Goal: Transaction & Acquisition: Obtain resource

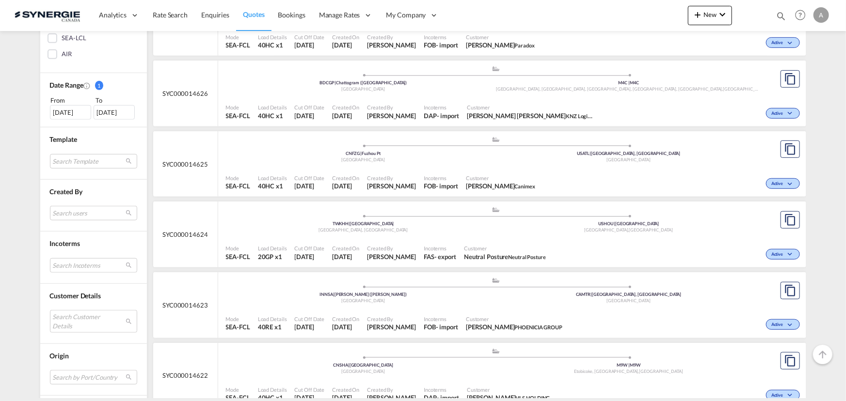
scroll to position [308, 0]
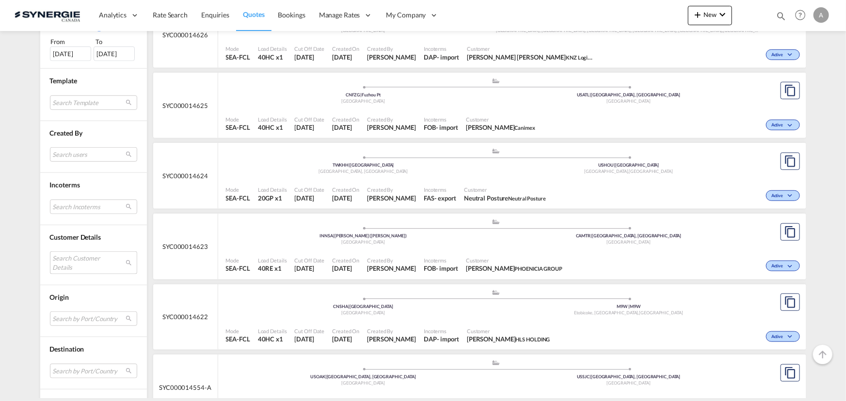
click at [78, 253] on md-select "Search Customer Details user name user david MURRAY trendinghomecountertops@gma…" at bounding box center [93, 263] width 87 height 22
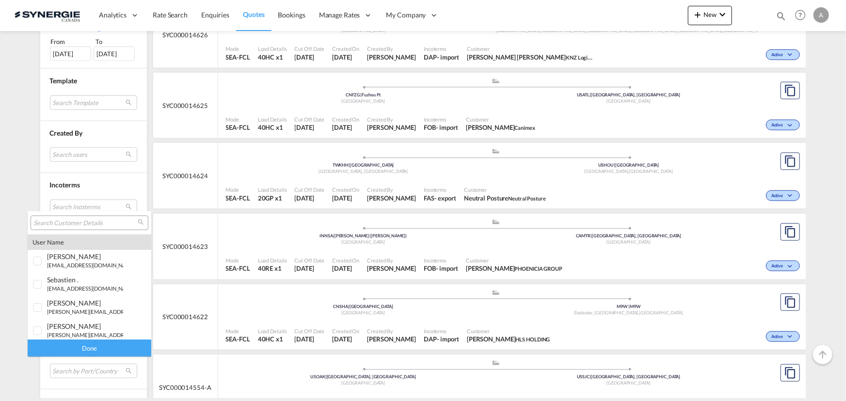
click at [71, 217] on div at bounding box center [90, 223] width 118 height 15
click at [77, 227] on div at bounding box center [90, 223] width 118 height 15
click at [80, 221] on input "search" at bounding box center [85, 223] width 104 height 9
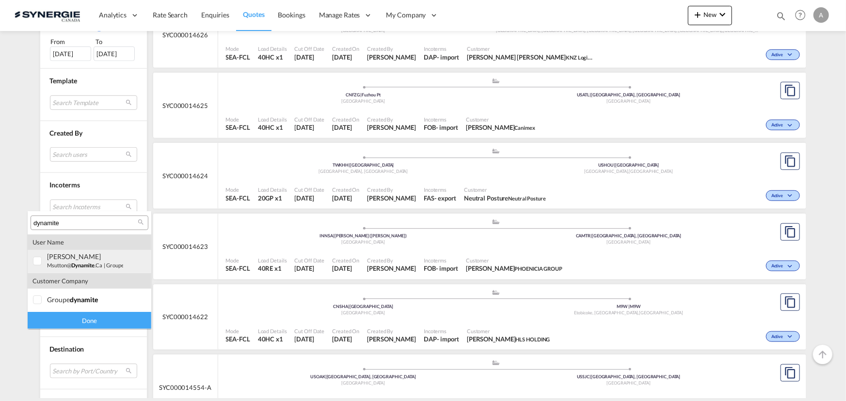
type input "dynamite"
click at [88, 262] on span "dynamite" at bounding box center [82, 265] width 23 height 6
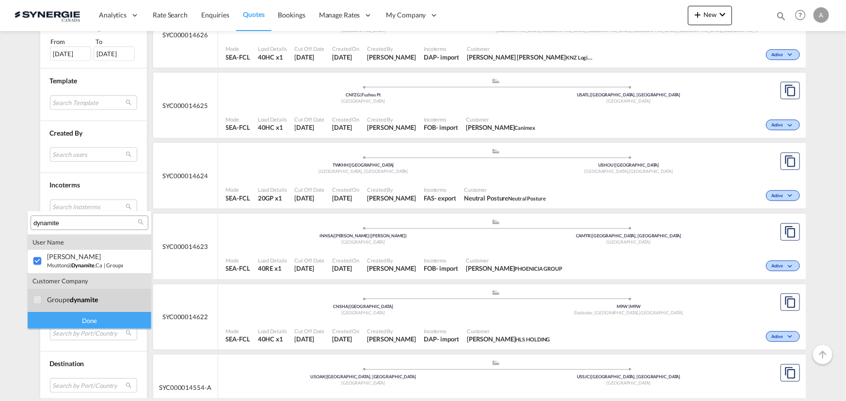
click at [87, 299] on span "dynamite" at bounding box center [84, 300] width 28 height 8
click at [91, 318] on div "Done" at bounding box center [90, 320] width 124 height 17
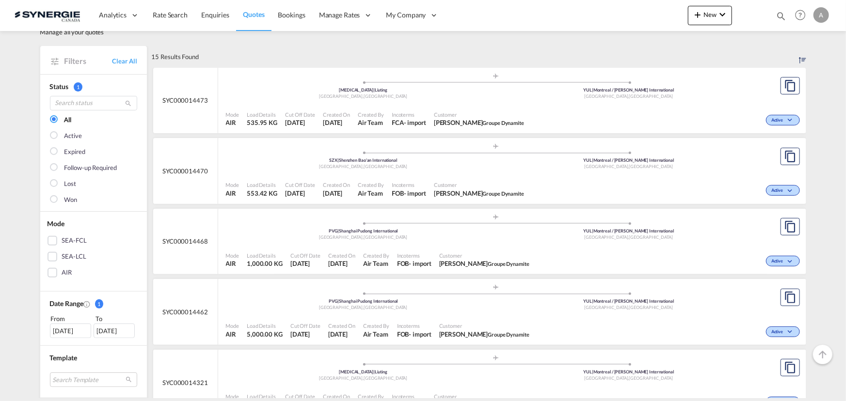
scroll to position [44, 0]
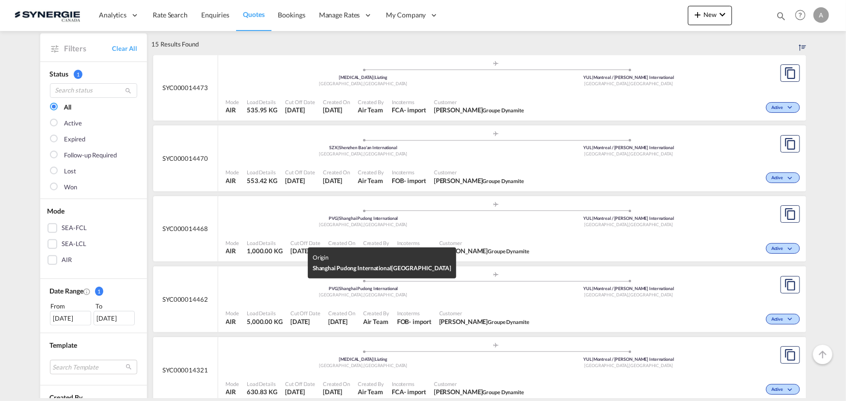
click at [398, 296] on div "Shanghai , China" at bounding box center [364, 295] width 266 height 6
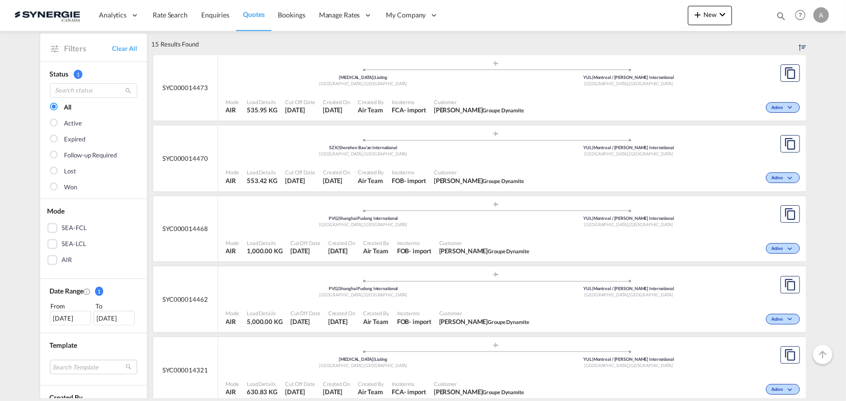
click at [473, 226] on div "Shanghai , China" at bounding box center [364, 225] width 266 height 6
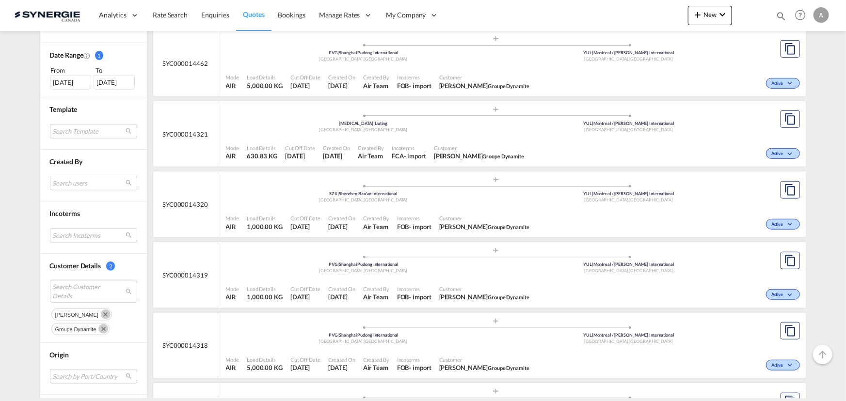
scroll to position [308, 0]
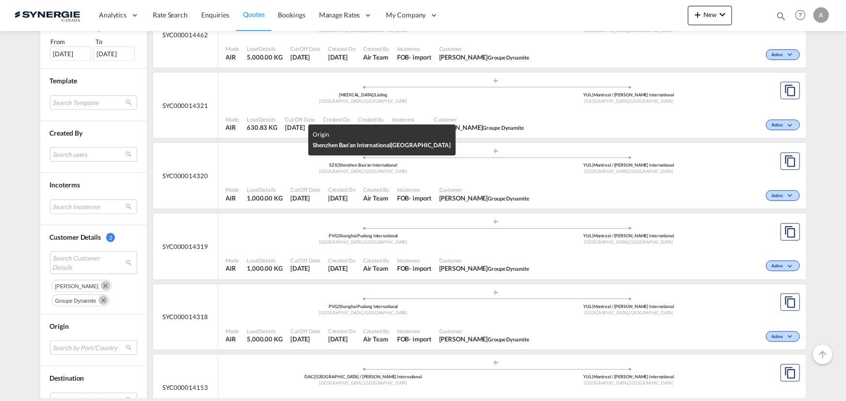
click at [416, 169] on div "Shenzhen , China" at bounding box center [364, 172] width 266 height 6
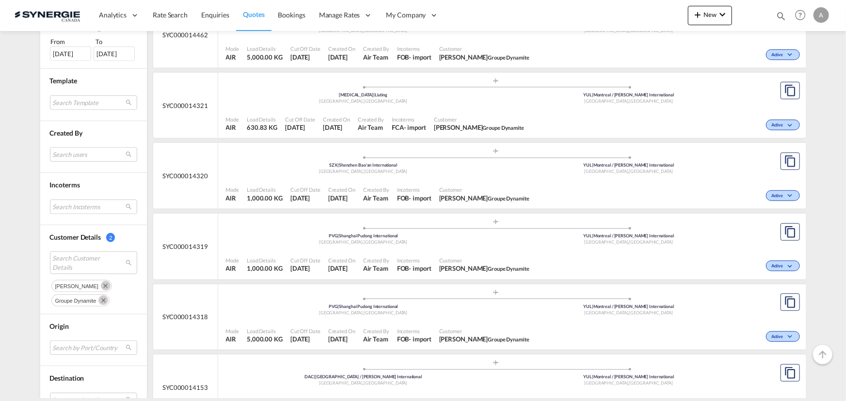
click at [462, 106] on div ".a{fill:#aaa8ad;} .a{fill:#aaa8ad;} TAO | Liuting Qingdao , China YUL | Montrea…" at bounding box center [496, 92] width 540 height 29
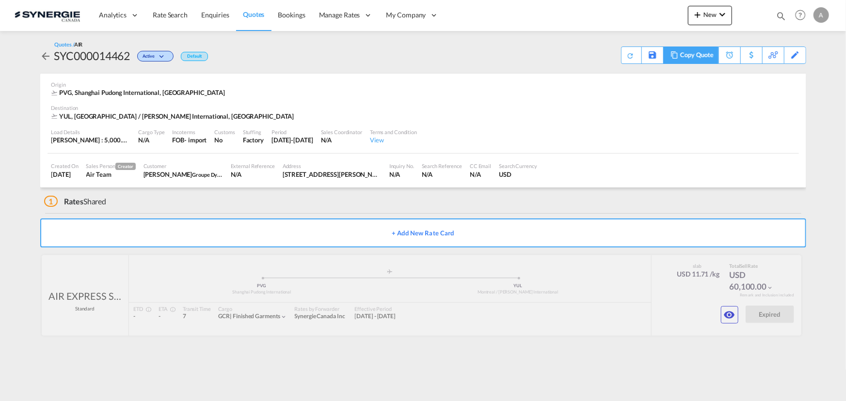
click at [683, 53] on div "Copy Quote" at bounding box center [696, 55] width 33 height 16
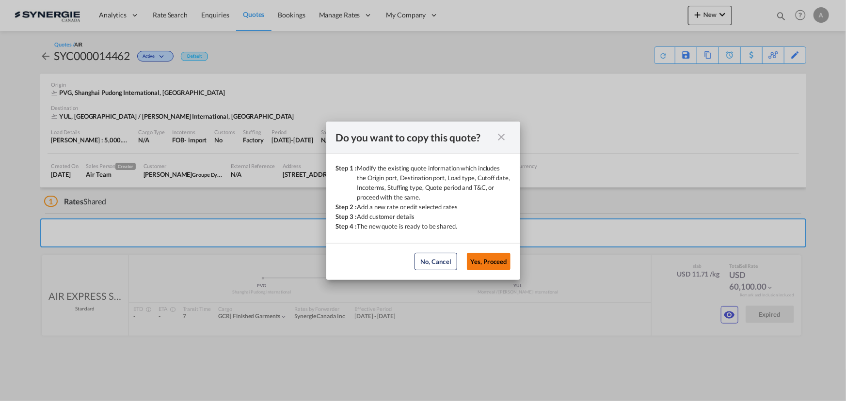
click at [500, 266] on button "Yes, Proceed" at bounding box center [489, 261] width 44 height 17
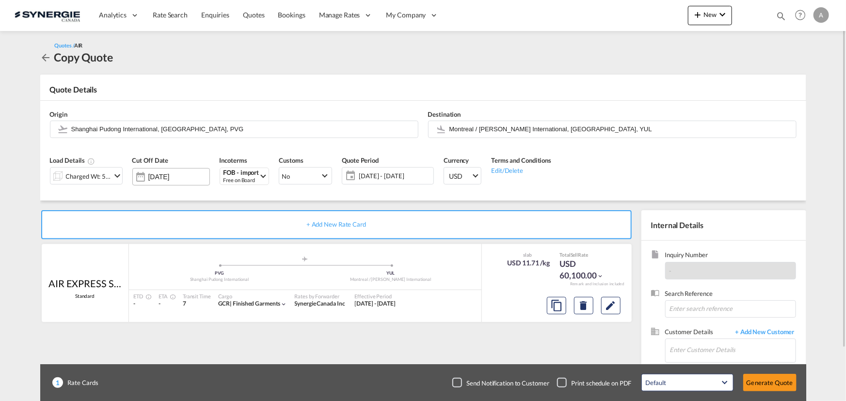
click at [180, 177] on input "[DATE]" at bounding box center [178, 177] width 61 height 8
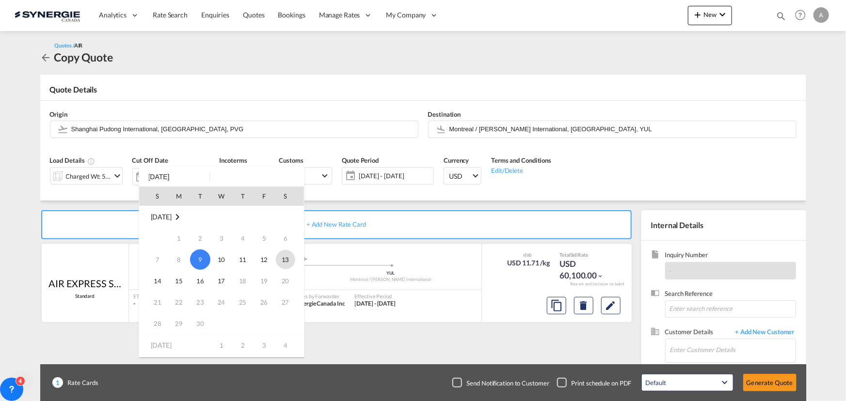
click at [285, 262] on span "13" at bounding box center [285, 259] width 19 height 19
type input "[DATE]"
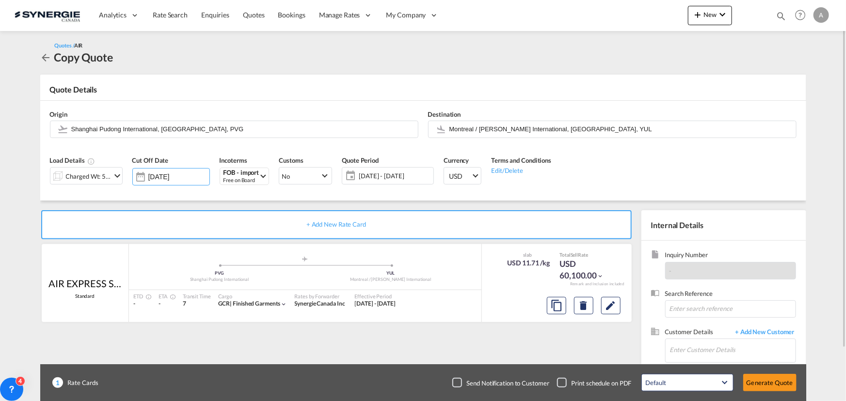
click at [378, 176] on span "[DATE] - [DATE]" at bounding box center [395, 176] width 72 height 9
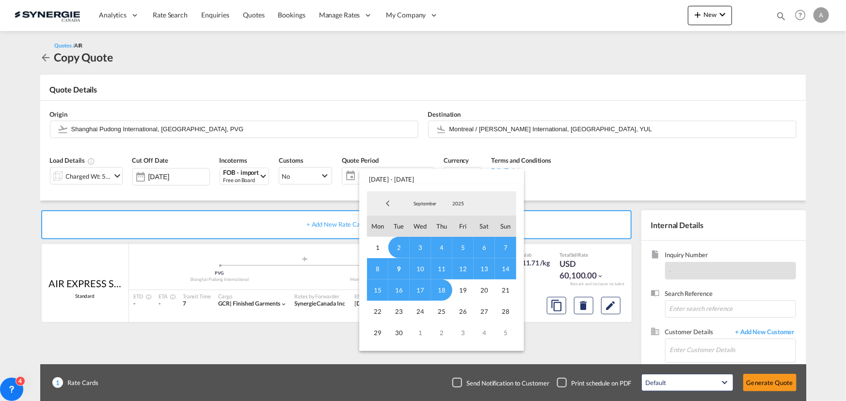
click at [377, 269] on span "8" at bounding box center [377, 268] width 21 height 21
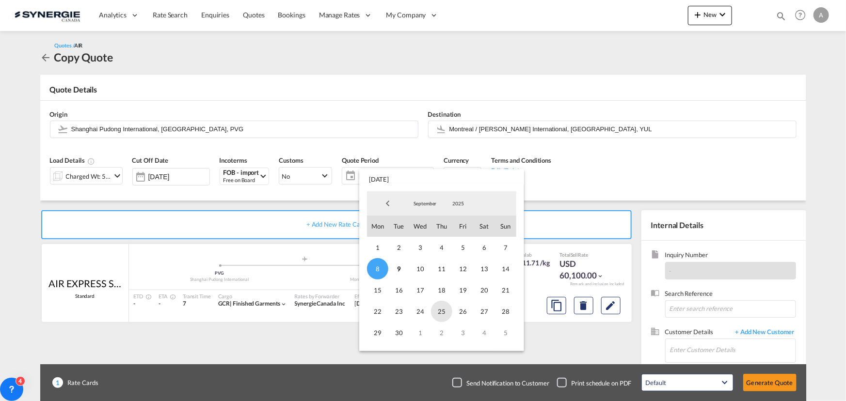
click at [441, 317] on span "25" at bounding box center [441, 311] width 21 height 21
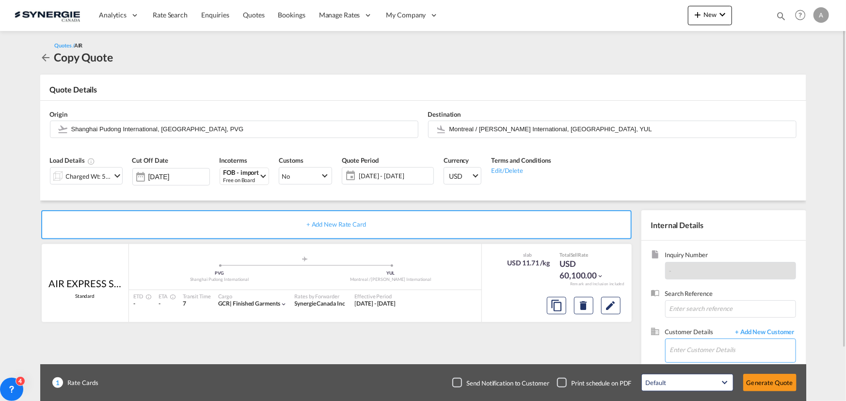
click at [708, 352] on input "Enter Customer Details" at bounding box center [733, 350] width 126 height 22
click at [703, 331] on div "[PERSON_NAME] msutton@ dynamite .ca | Groupe Dynamite" at bounding box center [732, 326] width 126 height 26
type input "Groupe Dynamite, [PERSON_NAME], [EMAIL_ADDRESS][DOMAIN_NAME]"
click at [618, 309] on button "Edit" at bounding box center [610, 305] width 19 height 17
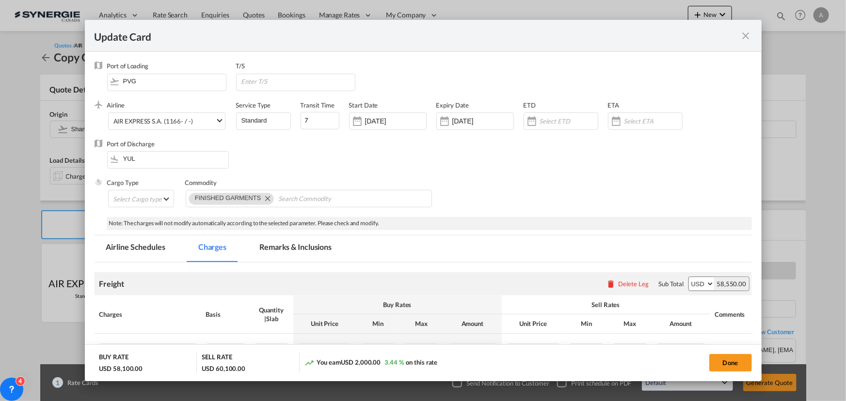
select select "chargeable_weight"
click at [398, 120] on input "01 Sep 2025" at bounding box center [395, 121] width 61 height 8
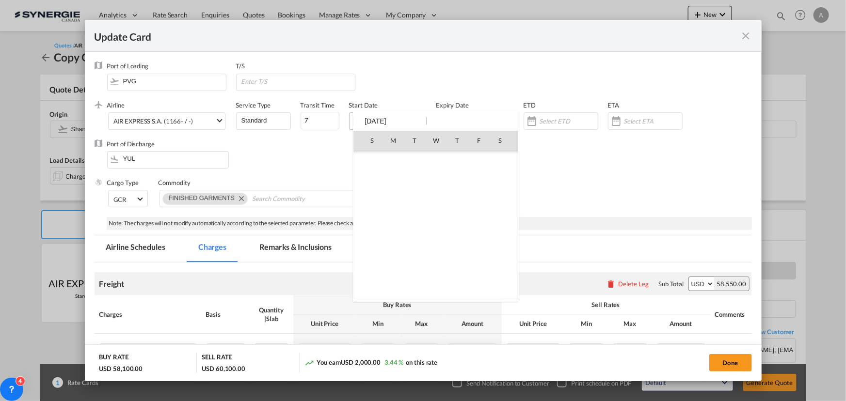
scroll to position [224539, 0]
click at [392, 208] on span "8" at bounding box center [392, 203] width 19 height 19
type input "[DATE]"
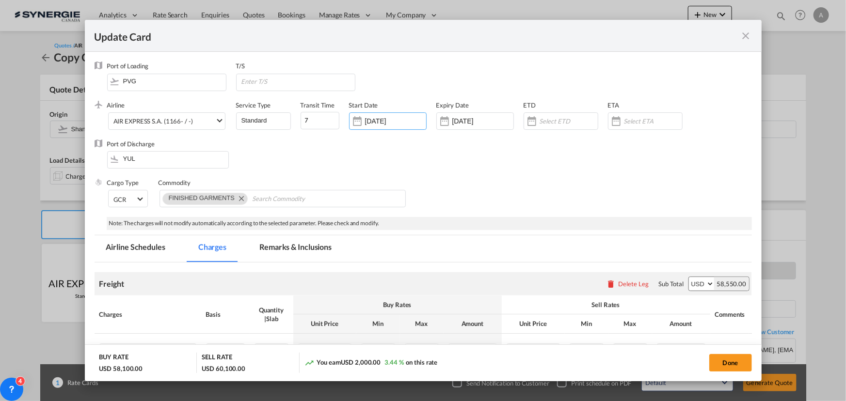
click at [487, 125] on input "[DATE]" at bounding box center [482, 121] width 61 height 8
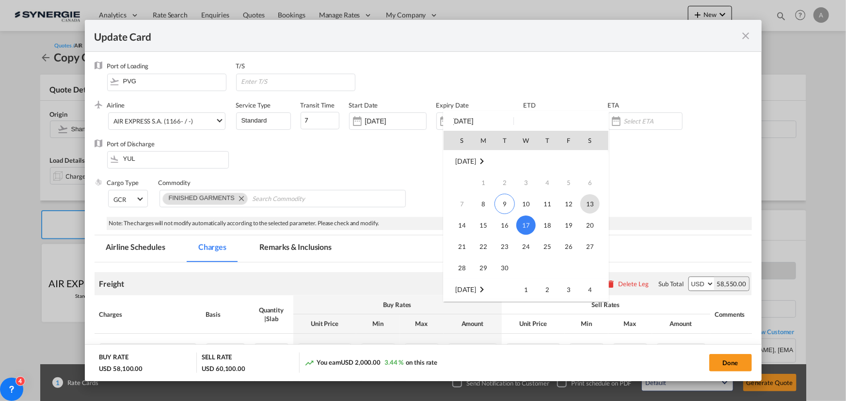
click at [589, 204] on span "13" at bounding box center [589, 203] width 19 height 19
type input "[DATE]"
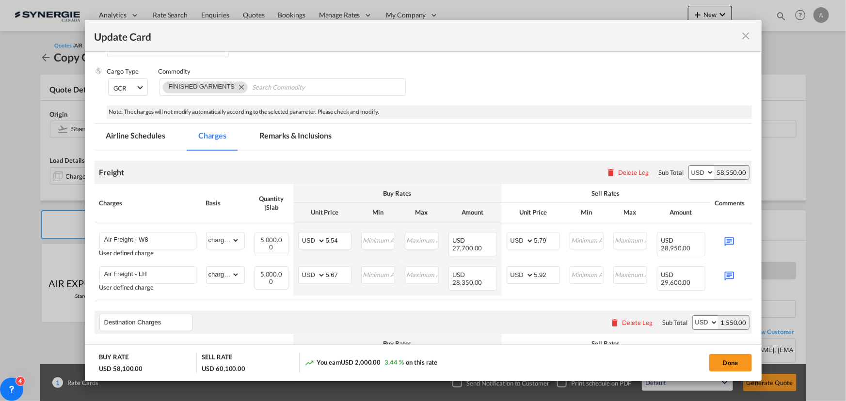
scroll to position [132, 0]
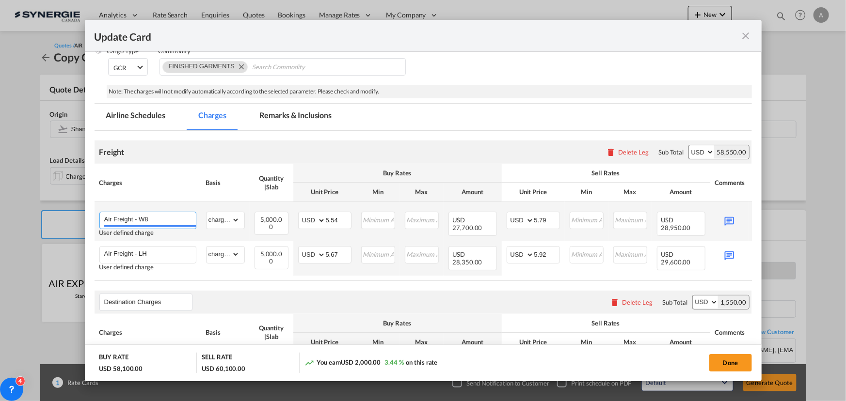
click at [163, 213] on input "Air Freight - W8" at bounding box center [150, 219] width 92 height 15
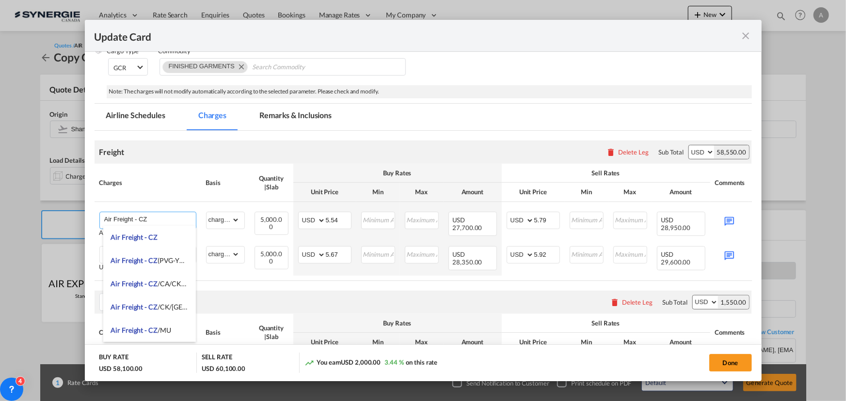
type input "Air Freight - CZ"
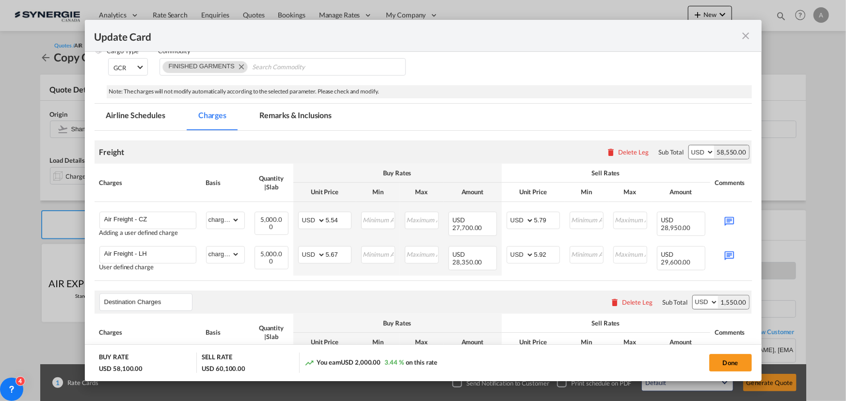
click at [173, 179] on div "Charges" at bounding box center [147, 182] width 97 height 9
drag, startPoint x: 341, startPoint y: 216, endPoint x: 255, endPoint y: 215, distance: 85.8
click at [255, 215] on tr "Air Freight - CZ Adding a user defined charge Please Enter Already Exists gross…" at bounding box center [438, 221] width 687 height 39
type input "5.48"
click at [540, 219] on input "5.79" at bounding box center [546, 219] width 25 height 15
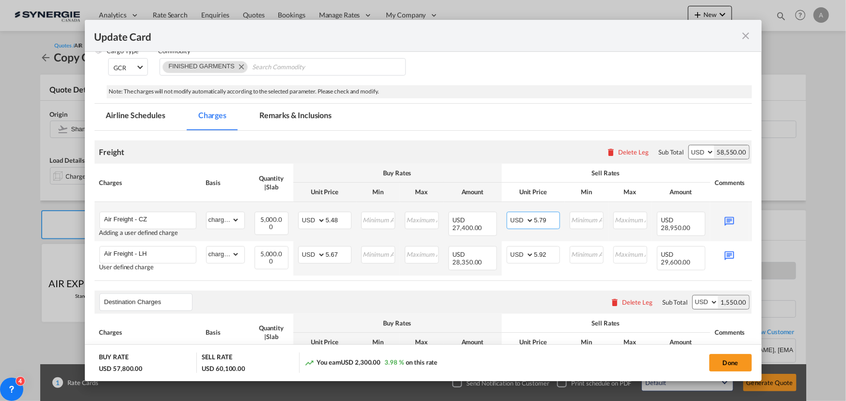
click at [550, 217] on input "5.79" at bounding box center [546, 219] width 25 height 15
type input "5.73"
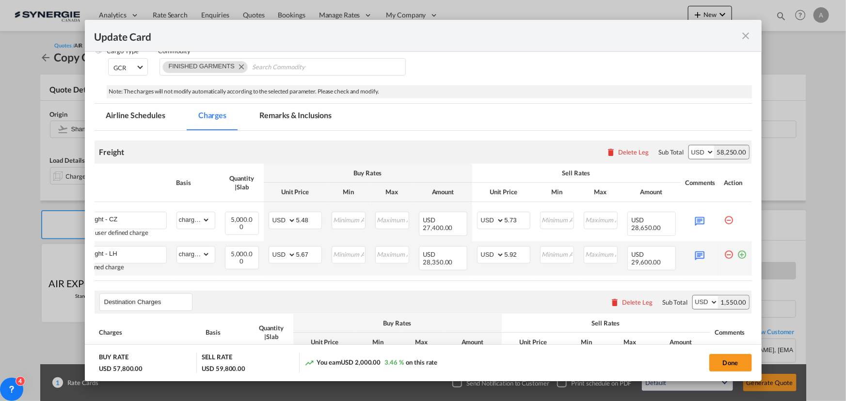
click at [727, 254] on md-icon "icon-minus-circle-outline red-400-fg pt-7" at bounding box center [729, 251] width 10 height 10
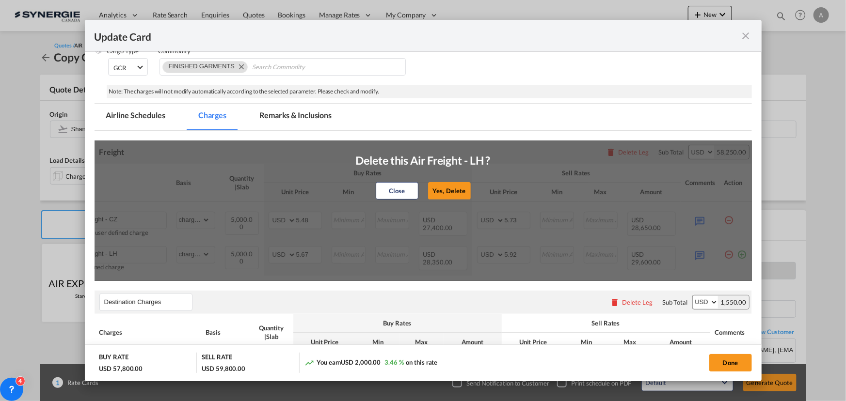
click at [445, 188] on button "Yes, Delete" at bounding box center [449, 190] width 43 height 17
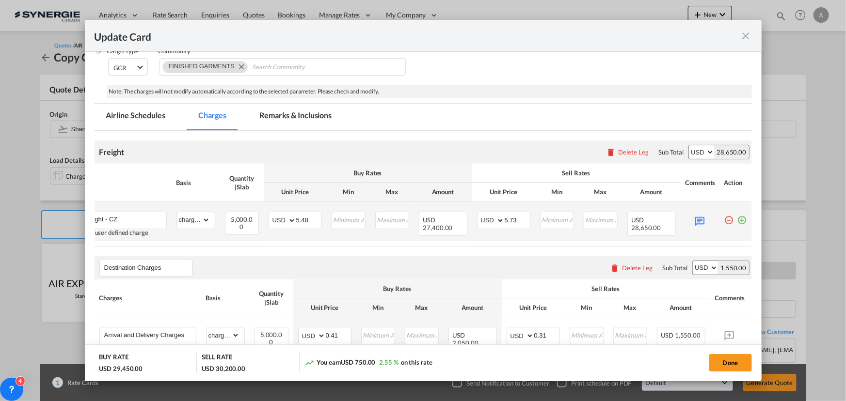
click at [737, 219] on md-icon "icon-plus-circle-outline green-400-fg" at bounding box center [742, 217] width 10 height 10
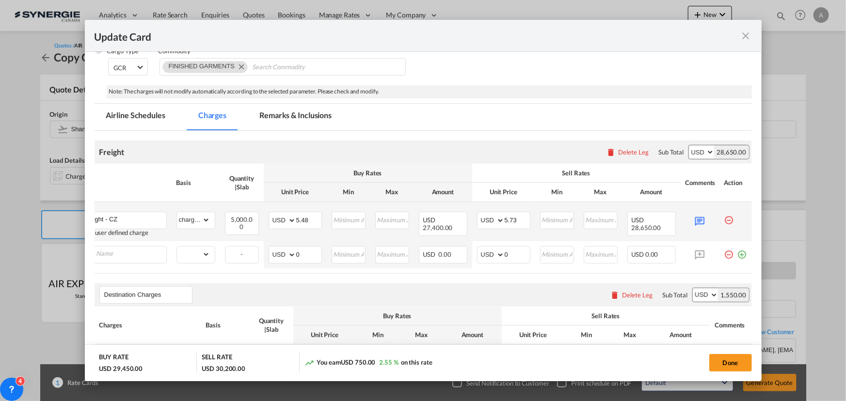
scroll to position [0, 10]
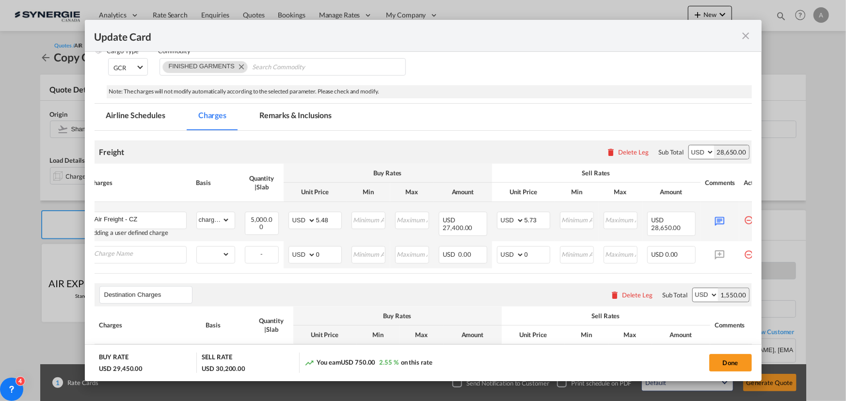
drag, startPoint x: 701, startPoint y: 275, endPoint x: 739, endPoint y: 253, distance: 43.9
click at [761, 272] on md-dialog-content "Port of Loading PVG T/S .a{fill:#aaa8ad;} Airline AIR EXPRESS S.A. (1166- / -) …" at bounding box center [423, 216] width 677 height 329
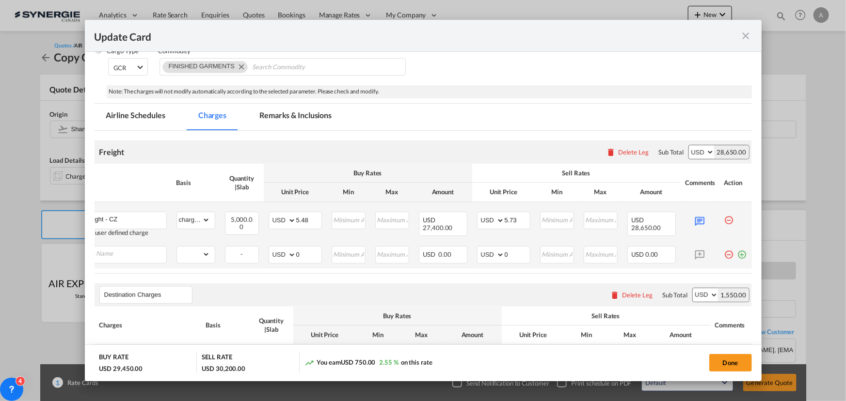
click at [724, 253] on md-icon "icon-minus-circle-outline red-400-fg pt-7" at bounding box center [729, 251] width 10 height 10
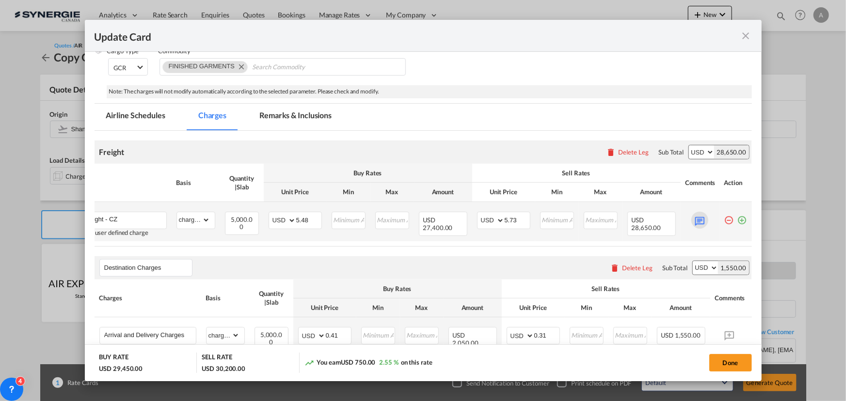
click at [693, 216] on md-icon "Update CardPort of ..." at bounding box center [699, 220] width 17 height 17
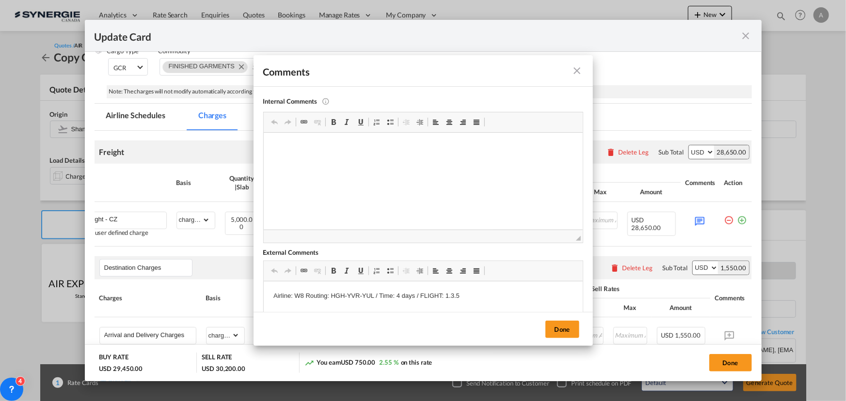
scroll to position [0, 0]
click at [302, 294] on p "Airline: W8 Routing: HGH-YVR-YUL / Time: 4 days / FLIGHT: 1.3.5" at bounding box center [423, 296] width 300 height 10
drag, startPoint x: 372, startPoint y: 297, endPoint x: 329, endPoint y: 293, distance: 42.8
click at [329, 293] on p "Airline: CZ Routing: HGH-YVR-YUL / Time: 4 days / FLIGHT: 1.3.5" at bounding box center [423, 296] width 300 height 10
click at [395, 296] on p "Airline: CZ Routing: PVG-YYZ-YUL / Time: 4 days / FLIGHT: 1.3.5" at bounding box center [423, 296] width 300 height 10
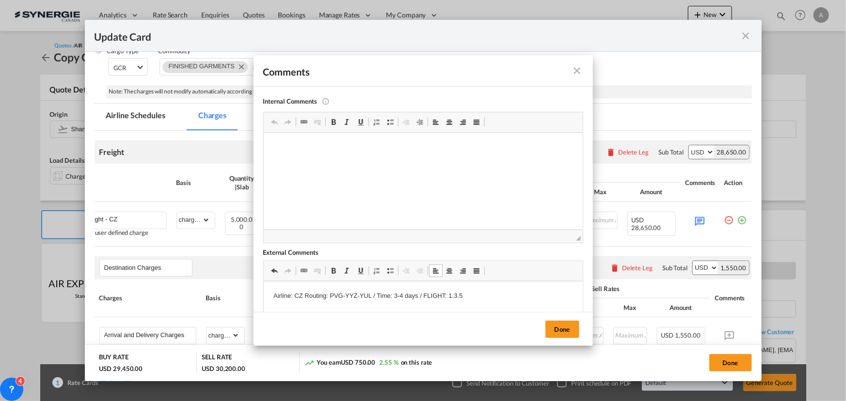
click at [468, 293] on p "Airline: CZ Routing: PVG-YYZ-YUL / Time: 3-4 days / FLIGHT: 1.3.5" at bounding box center [423, 296] width 300 height 10
drag, startPoint x: 468, startPoint y: 293, endPoint x: 449, endPoint y: 295, distance: 19.5
click at [449, 295] on p "Airline: CZ Routing: PVG-YYZ-YUL / Time: 3-4 days / FLIGHT: 1.3.5" at bounding box center [423, 296] width 300 height 10
click at [567, 332] on button "Done" at bounding box center [562, 329] width 34 height 17
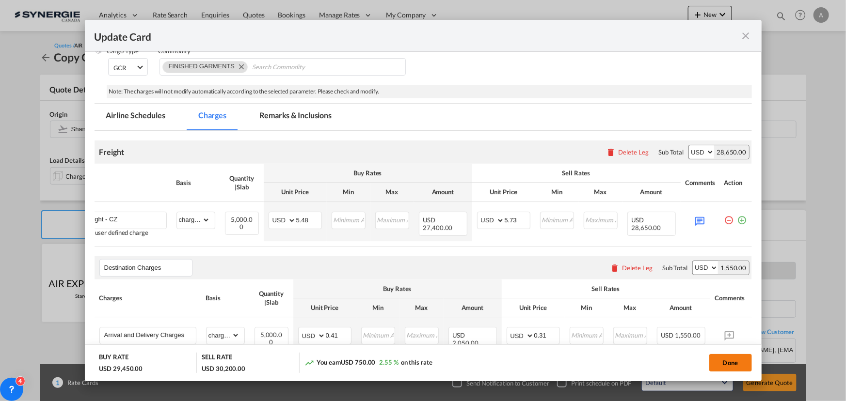
click at [727, 359] on button "Done" at bounding box center [730, 362] width 43 height 17
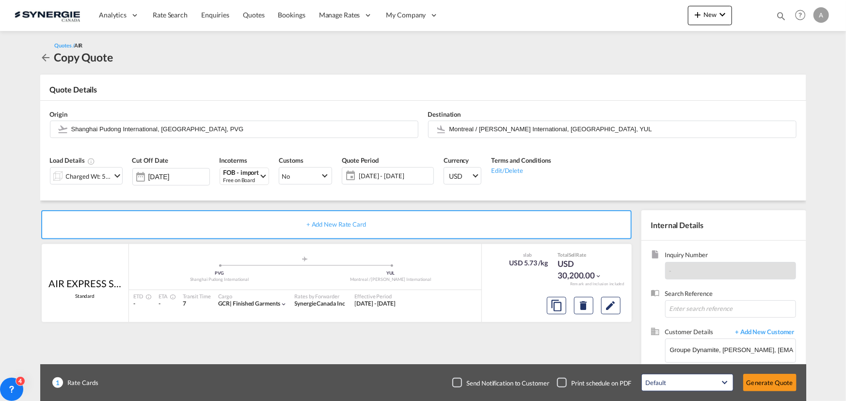
type input "[DATE]"
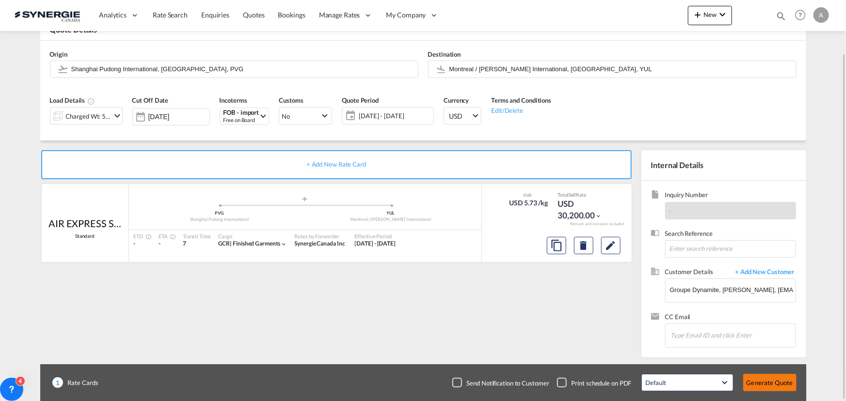
click at [765, 377] on button "Generate Quote" at bounding box center [769, 382] width 53 height 17
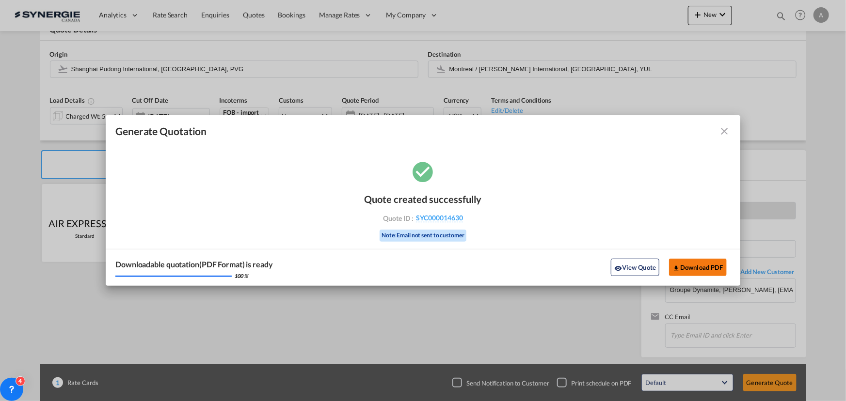
click at [699, 264] on button "Download PDF" at bounding box center [698, 267] width 58 height 17
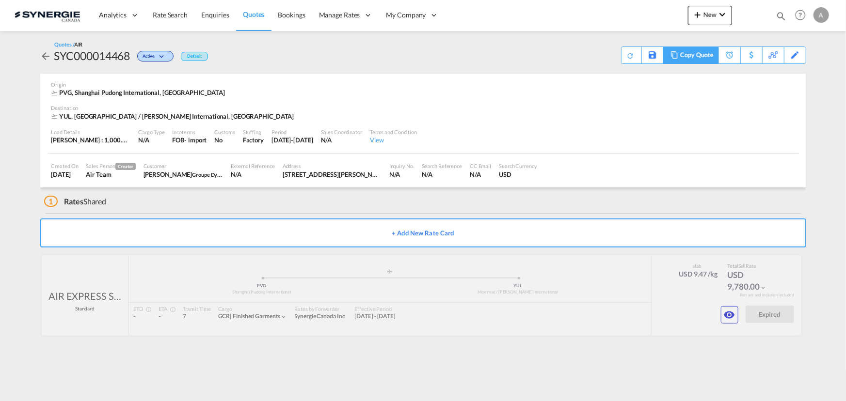
click at [698, 56] on div "Copy Quote" at bounding box center [696, 55] width 33 height 16
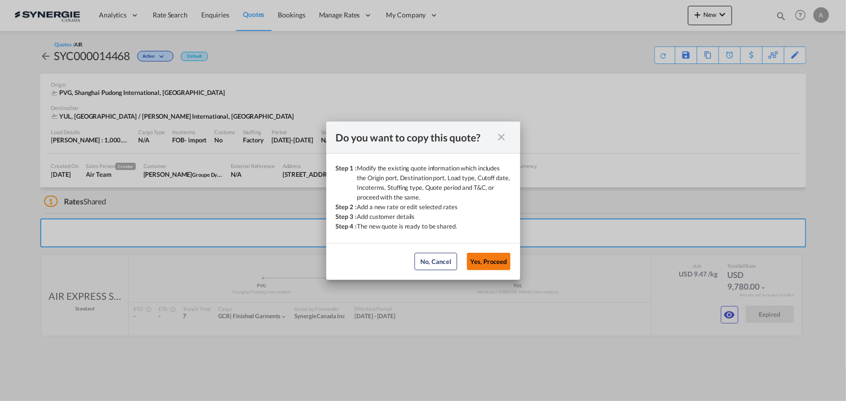
click at [499, 263] on button "Yes, Proceed" at bounding box center [489, 261] width 44 height 17
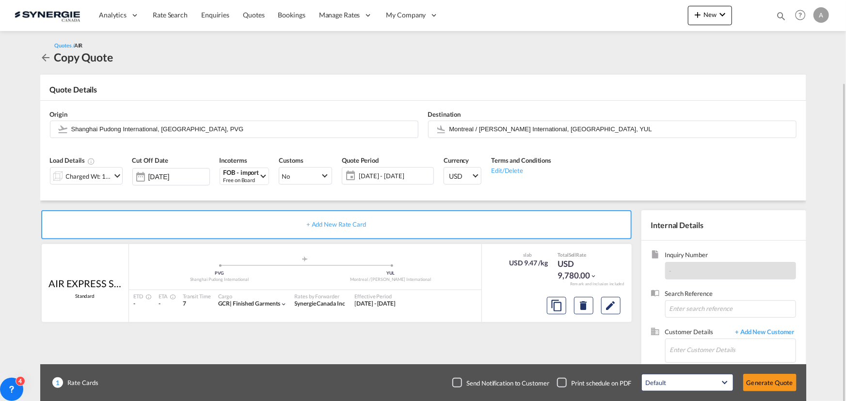
scroll to position [44, 0]
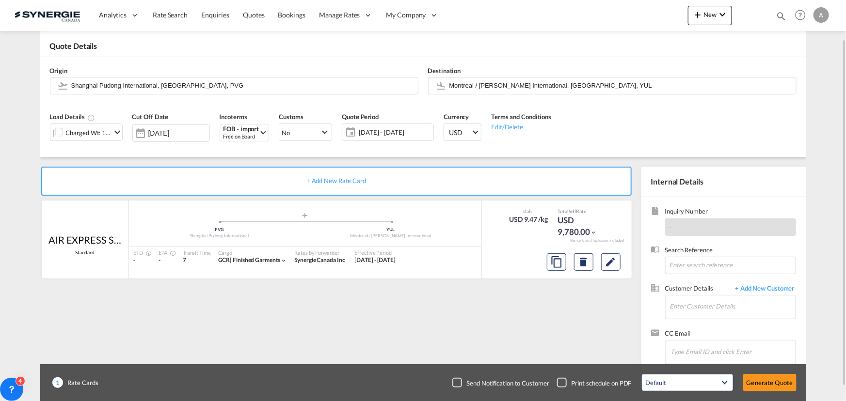
click at [375, 130] on span "02 - 25 Sep 2025" at bounding box center [395, 132] width 72 height 9
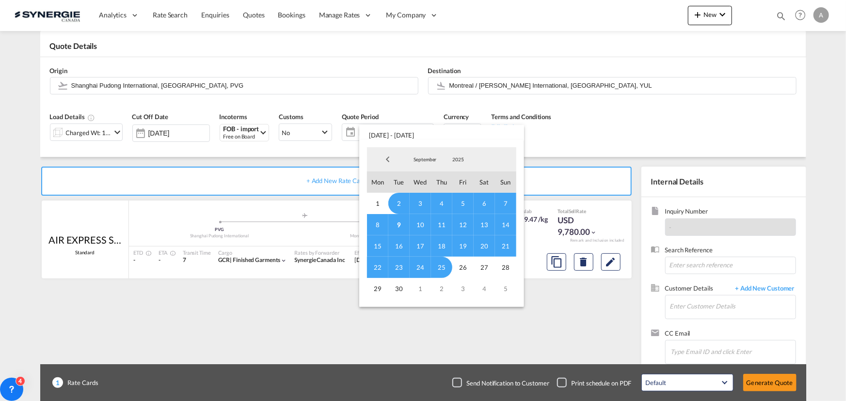
click at [374, 247] on span "15" at bounding box center [377, 246] width 21 height 21
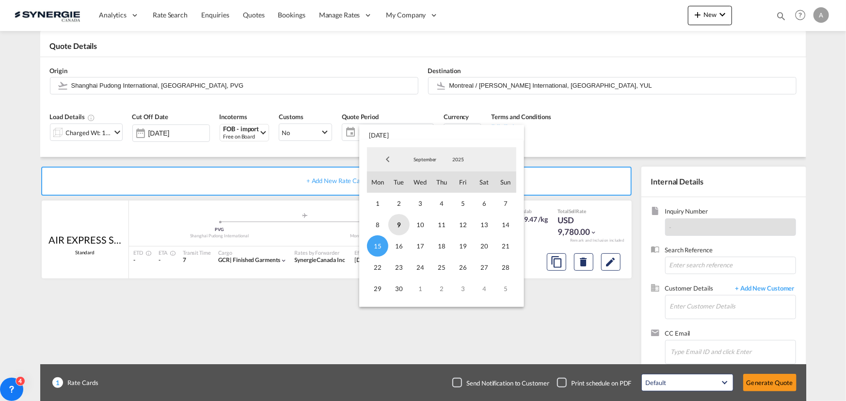
click at [395, 220] on span "9" at bounding box center [398, 224] width 21 height 21
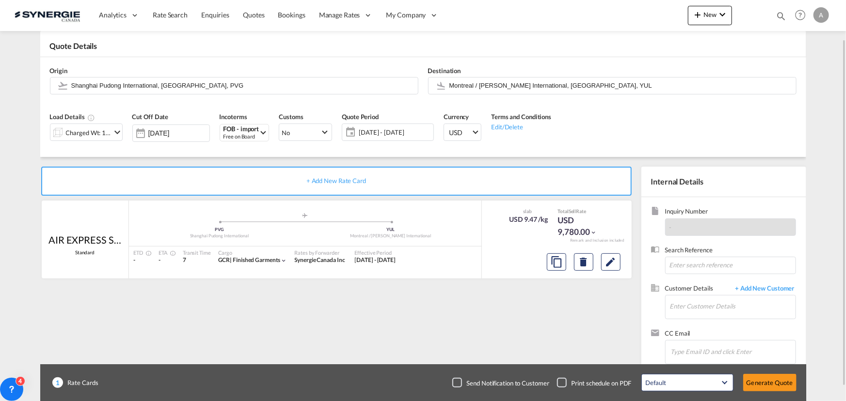
click at [386, 133] on span "09 - 15 Sep 2025" at bounding box center [395, 132] width 72 height 9
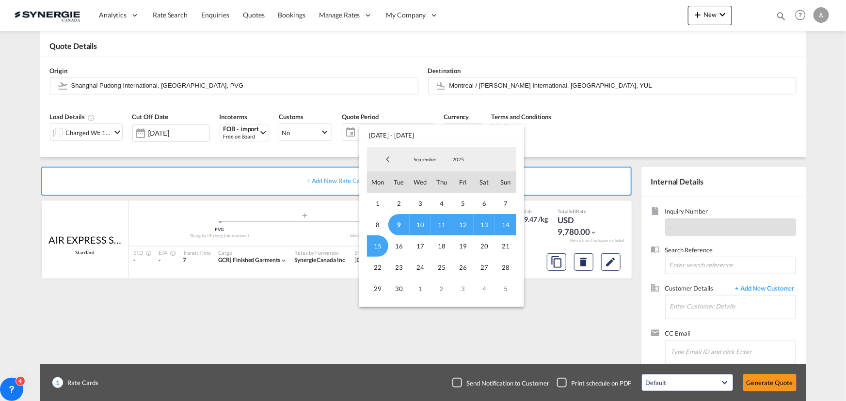
click at [396, 224] on span "9" at bounding box center [398, 224] width 21 height 21
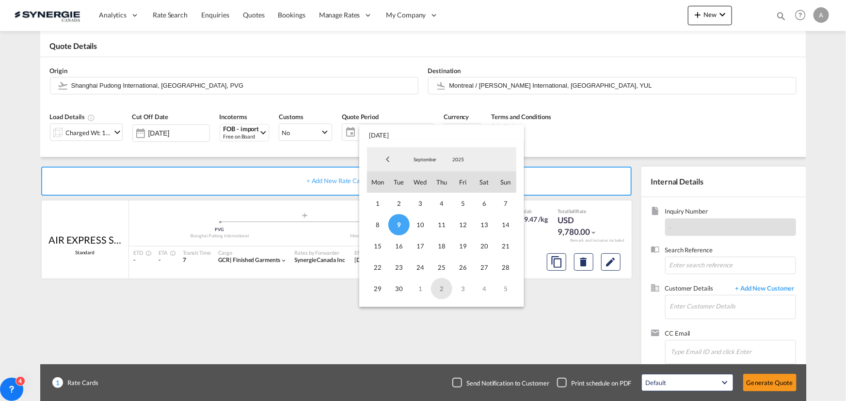
click at [441, 286] on span "2" at bounding box center [441, 288] width 21 height 21
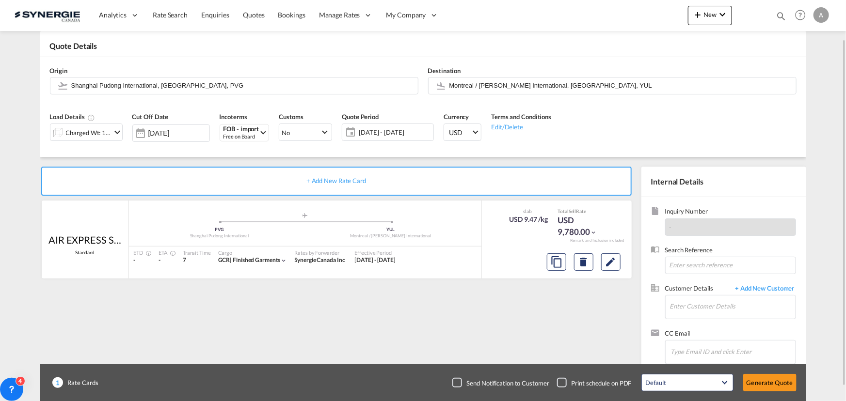
click at [188, 123] on div "Cut Off Date 09 Sep 2025" at bounding box center [170, 130] width 87 height 46
click at [187, 133] on input "[DATE]" at bounding box center [178, 133] width 61 height 8
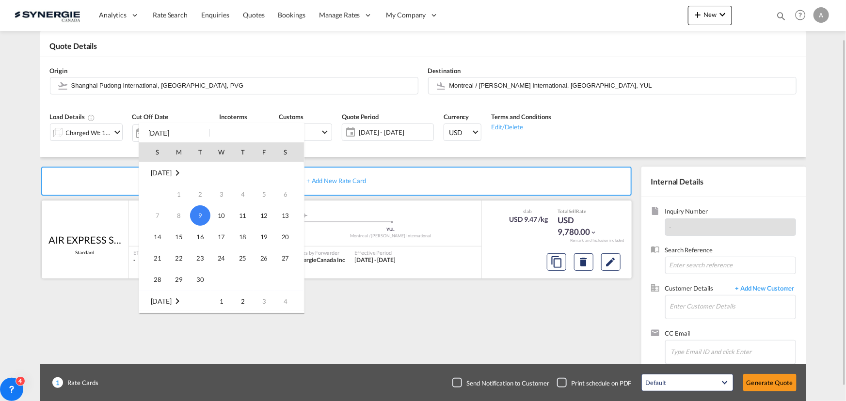
click at [285, 216] on span "13" at bounding box center [285, 215] width 19 height 19
type input "[DATE]"
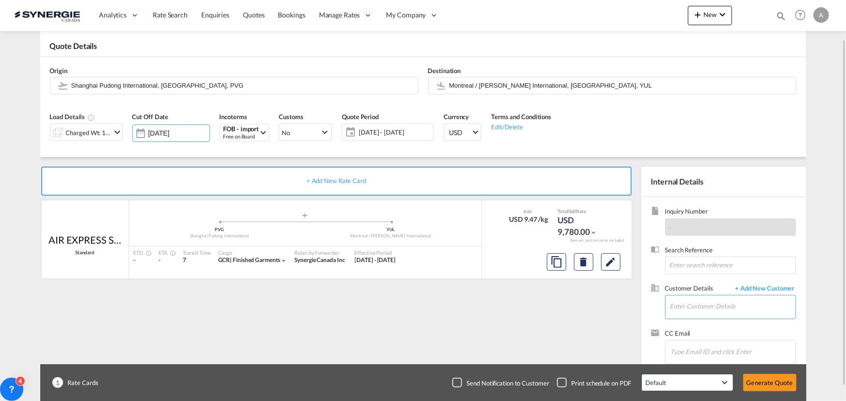
click at [700, 299] on input "Enter Customer Details" at bounding box center [733, 307] width 126 height 22
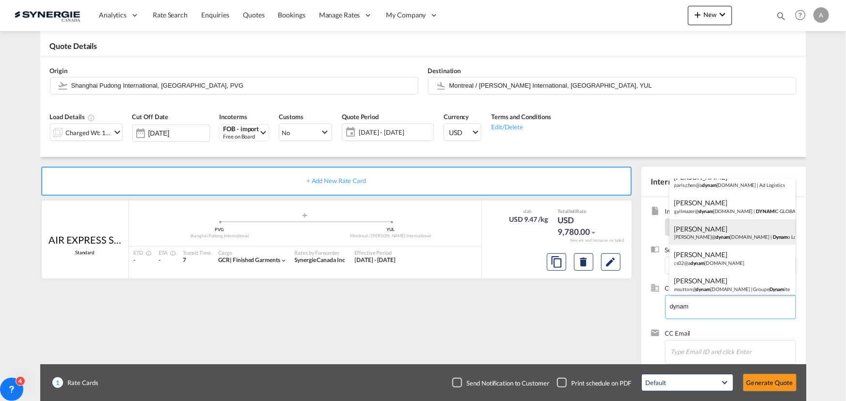
scroll to position [15, 0]
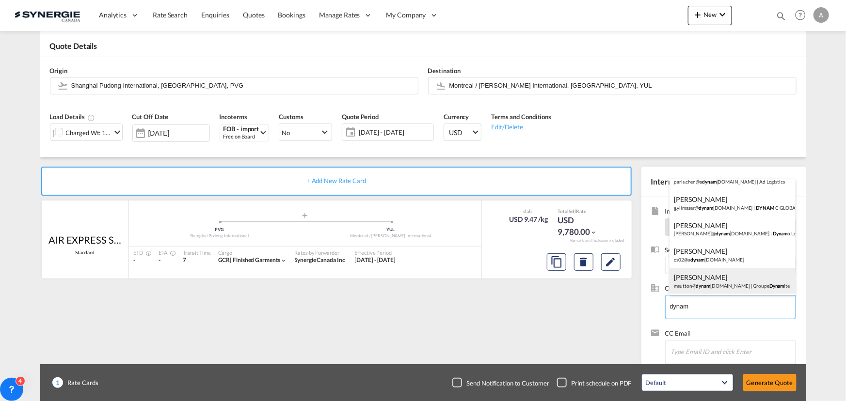
click at [710, 286] on div "Marc Sutton msutton@ dynam ite.ca | Groupe Dynam ite" at bounding box center [732, 281] width 126 height 26
type input "Groupe Dynamite, [PERSON_NAME], [EMAIL_ADDRESS][DOMAIN_NAME]"
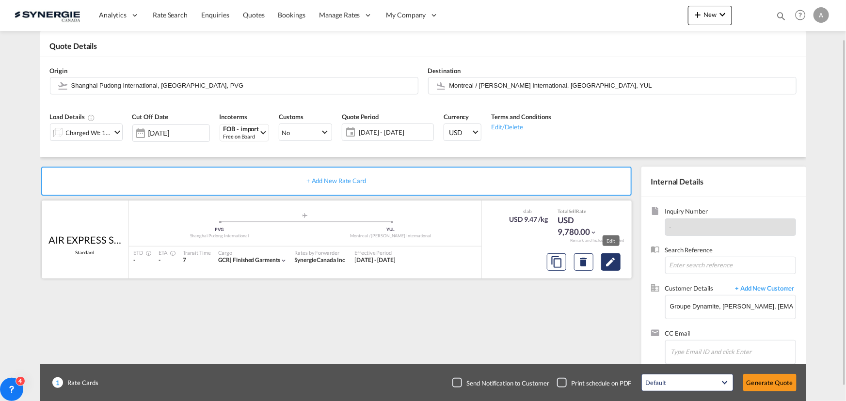
click at [612, 264] on md-icon "Edit" at bounding box center [611, 262] width 12 height 12
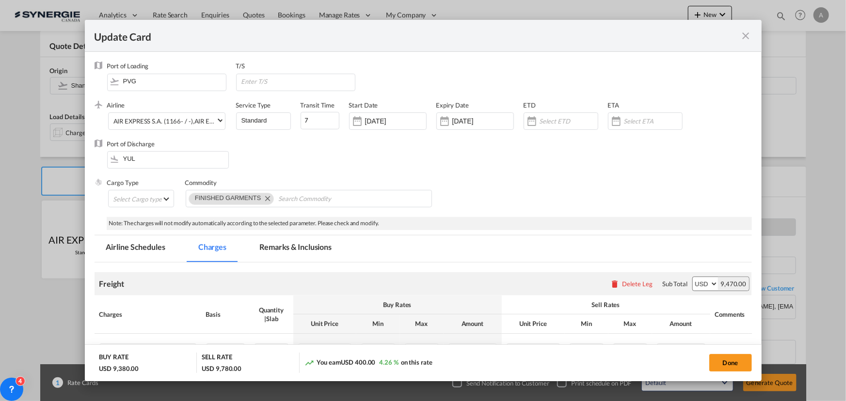
select select "chargeable_weight"
click at [393, 124] on input "[DATE]" at bounding box center [395, 121] width 61 height 8
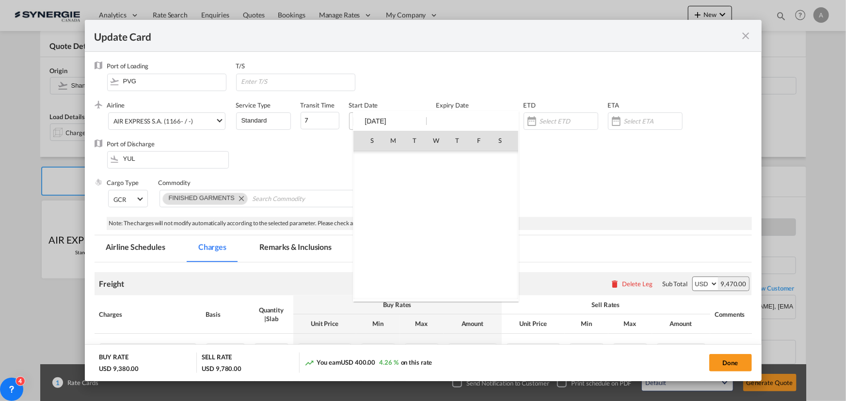
scroll to position [224539, 0]
click at [388, 204] on span "8" at bounding box center [392, 203] width 19 height 19
type input "[DATE]"
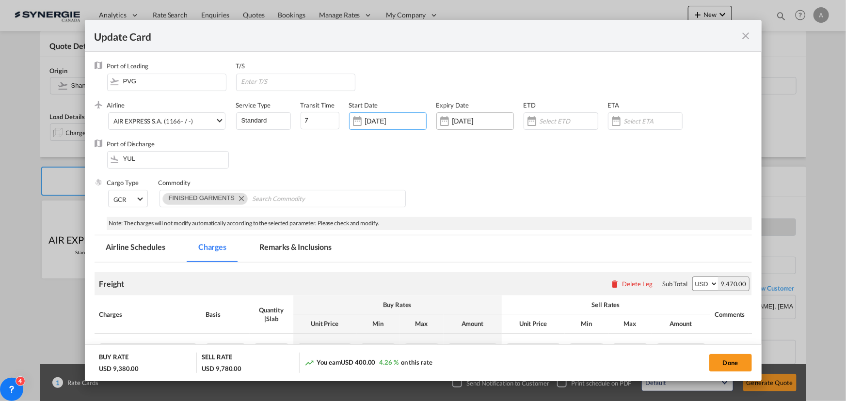
click at [471, 116] on div "24 Sep 2025" at bounding box center [475, 120] width 78 height 17
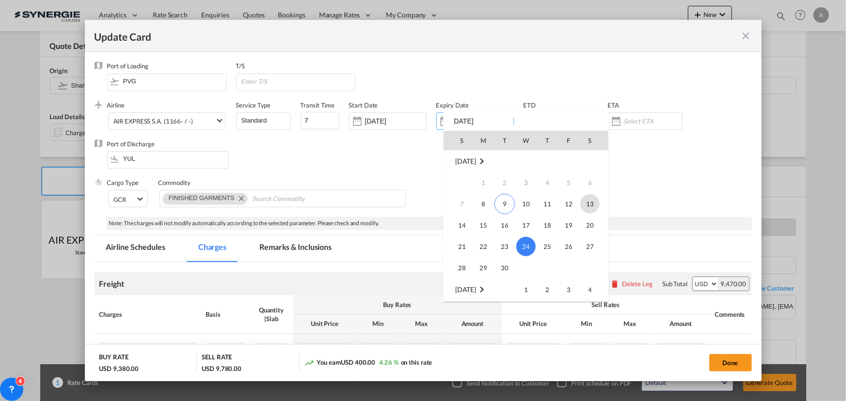
click at [592, 206] on span "13" at bounding box center [589, 203] width 19 height 19
type input "[DATE]"
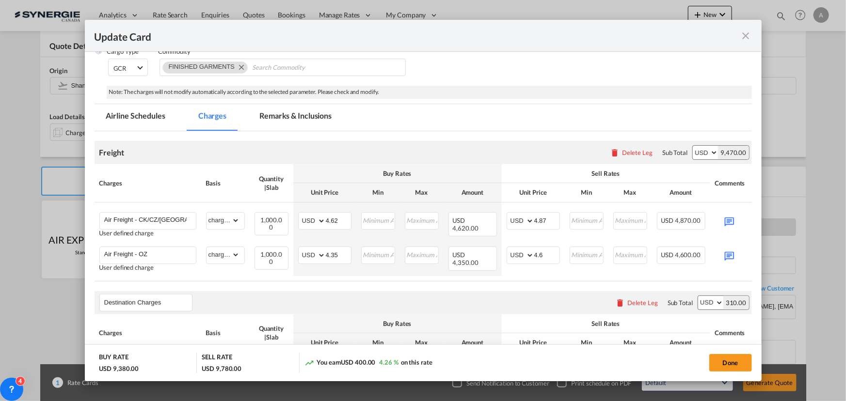
scroll to position [132, 0]
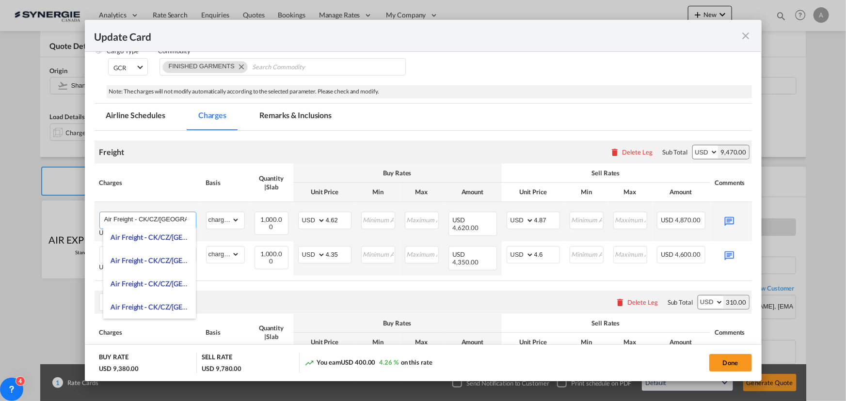
drag, startPoint x: 183, startPoint y: 219, endPoint x: 140, endPoint y: 217, distance: 43.2
click at [140, 217] on input "Air Freight - CK/CZ/CA" at bounding box center [150, 219] width 92 height 15
type input "Air Freight - OZ"
click at [150, 209] on td "Air Freight - OZ Adding a user defined charge Please Enter Already Exists" at bounding box center [148, 221] width 107 height 39
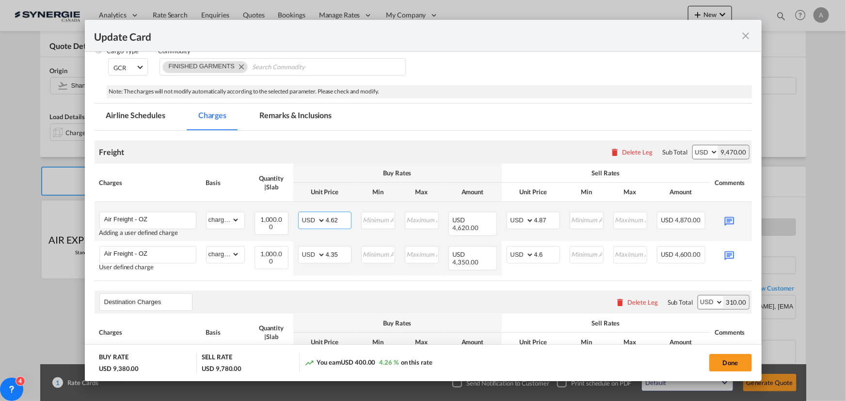
drag, startPoint x: 337, startPoint y: 218, endPoint x: 298, endPoint y: 210, distance: 40.1
click at [298, 210] on td "AED AFN ALL AMD ANG AOA ARS AUD AWG AZN BAM BBD BDT BGN BHD BIF BMD BND BOB BRL…" at bounding box center [324, 221] width 63 height 39
type input "4.85"
drag, startPoint x: 547, startPoint y: 221, endPoint x: 505, endPoint y: 215, distance: 42.6
click at [505, 215] on td "AED AFN ALL AMD ANG AOA ARS AUD AWG AZN BAM BBD BDT BGN BHD BIF BMD BND BOB BRL…" at bounding box center [533, 221] width 63 height 39
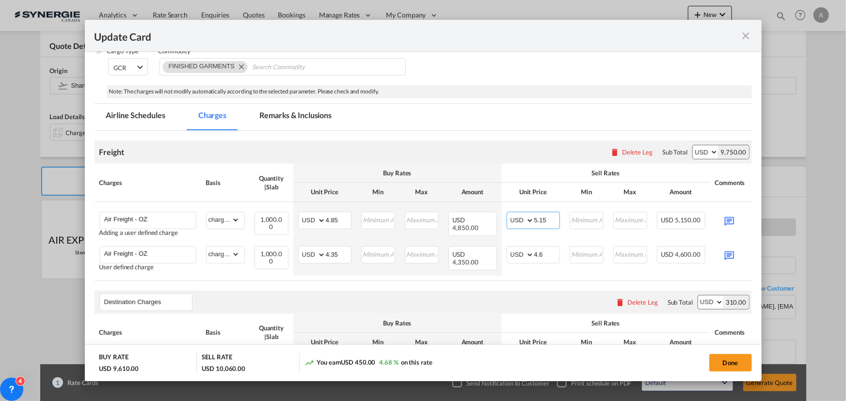
type input "5.15"
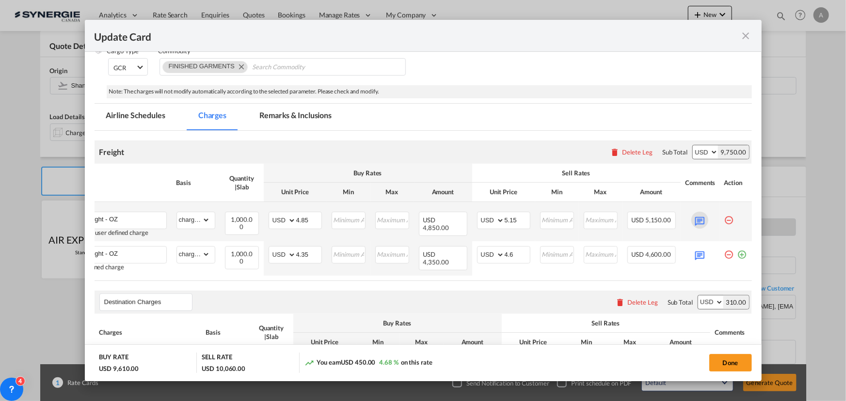
click at [691, 221] on md-icon "Update CardPort of ..." at bounding box center [699, 220] width 17 height 17
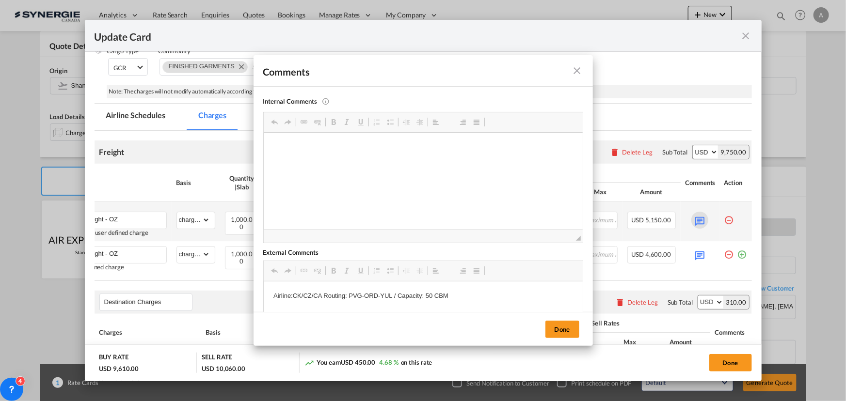
scroll to position [0, 0]
drag, startPoint x: 320, startPoint y: 296, endPoint x: 301, endPoint y: 296, distance: 19.9
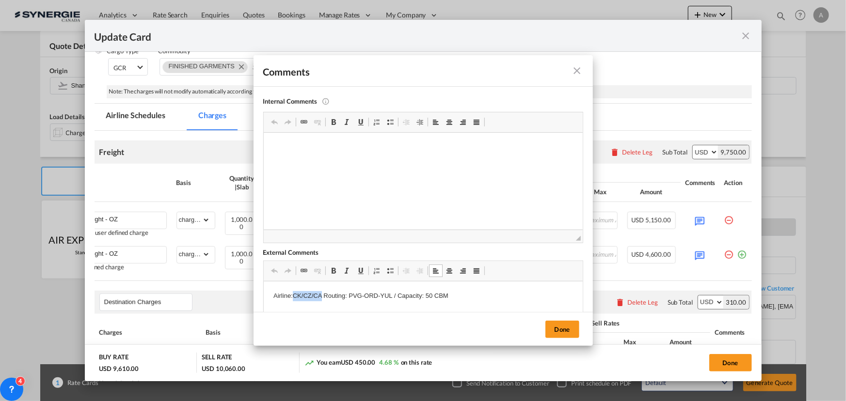
drag, startPoint x: 292, startPoint y: 296, endPoint x: 320, endPoint y: 296, distance: 27.6
click at [320, 296] on p "Airline:CK/CZ/CA Routing: PVG-ORD-YUL / Capacity: 50 CBM" at bounding box center [423, 296] width 300 height 10
drag, startPoint x: 370, startPoint y: 296, endPoint x: 326, endPoint y: 297, distance: 43.6
click at [326, 297] on p "Airline:OZ Routing: PVG-ORD-YUL / Capacity: 50 CBM" at bounding box center [423, 296] width 300 height 10
click at [423, 295] on p "Airline:OZ Routing: PVG-ICN-ORD-YUL / Capacity: 50 CBM" at bounding box center [423, 296] width 300 height 10
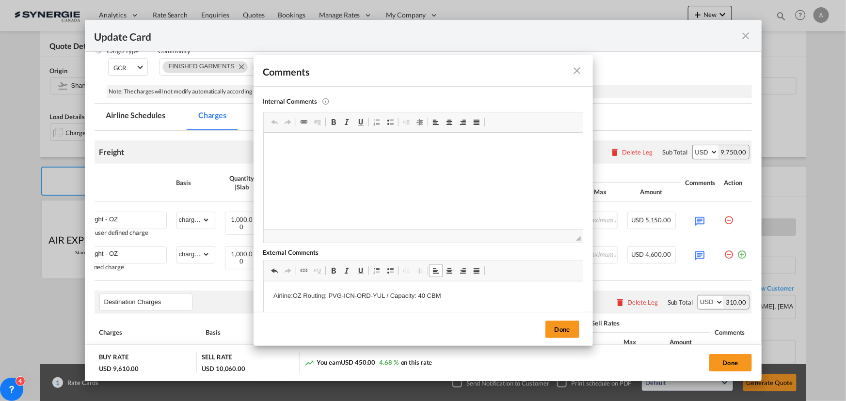
click at [500, 299] on p "Airline:OZ Routing: PVG-ICN-ORD-YUL / Capacity: 40 CBM" at bounding box center [423, 296] width 300 height 10
click at [560, 330] on button "Done" at bounding box center [562, 329] width 34 height 17
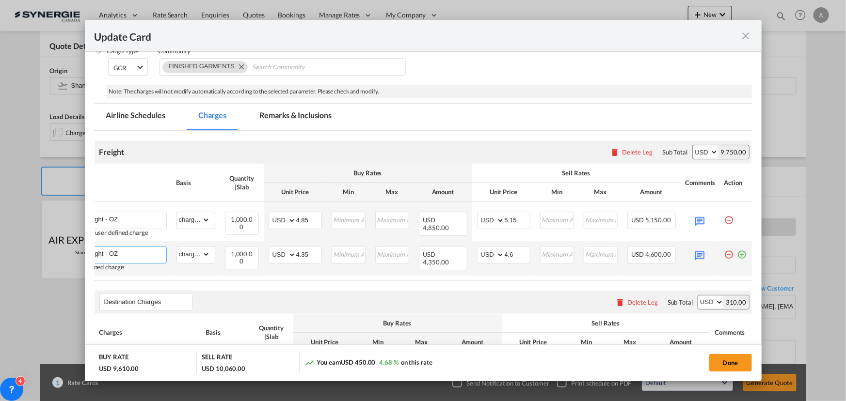
click at [134, 252] on input "Air Freight - OZ" at bounding box center [121, 254] width 92 height 15
type input "Air Freight - CKCZCA"
drag, startPoint x: 302, startPoint y: 254, endPoint x: 279, endPoint y: 252, distance: 22.8
click at [279, 252] on md-input-container "AED AFN ALL AMD ANG AOA ARS AUD AWG AZN BAM BBD BDT BGN BHD BIF BMD BND BOB BRL…" at bounding box center [295, 254] width 53 height 17
type input "5.20"
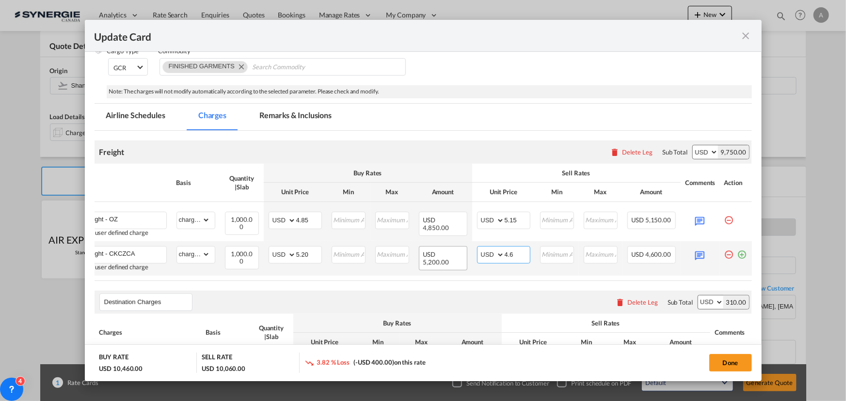
drag, startPoint x: 505, startPoint y: 252, endPoint x: 449, endPoint y: 248, distance: 56.3
click at [449, 248] on tr "Air Freight - CKCZCA Adding a user defined charge Please Enter Already Exists g…" at bounding box center [408, 258] width 687 height 34
type input "5.5"
click at [691, 253] on md-icon "Update CardPort of ..." at bounding box center [699, 254] width 17 height 17
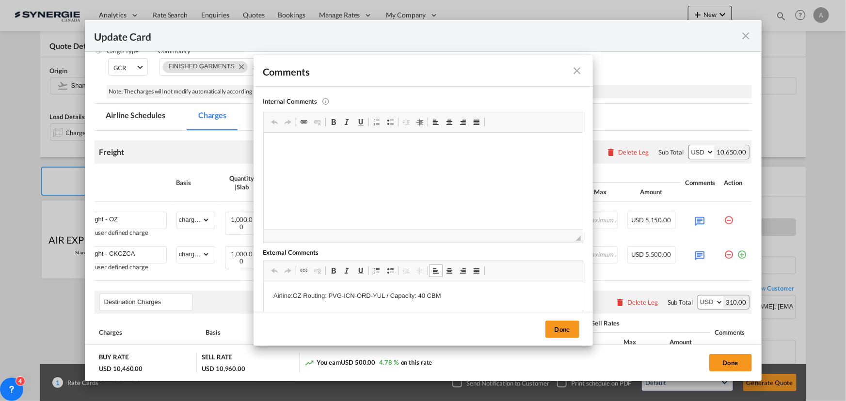
click at [301, 299] on p "Airline:OZ Routing: PVG-ICN-ORD-YUL / Capacity: 40 CBM" at bounding box center [423, 296] width 300 height 10
drag, startPoint x: 402, startPoint y: 294, endPoint x: 348, endPoint y: 291, distance: 54.4
click at [348, 291] on p "Airline:CK,CZ,CA Routing: PVG-ICN-ORD-YUL / Capacity: 40 CBM" at bounding box center [423, 296] width 300 height 10
click at [430, 295] on p "Airline:CK,CZ,CA Routing: PVG-ORD-YUL / Capacity: 40 CBM" at bounding box center [423, 296] width 300 height 10
click at [486, 294] on p "Airline:CK,CZ,CA Routing: PVG-ORD-YUL / Capacity: 50-80 CBM" at bounding box center [423, 296] width 300 height 10
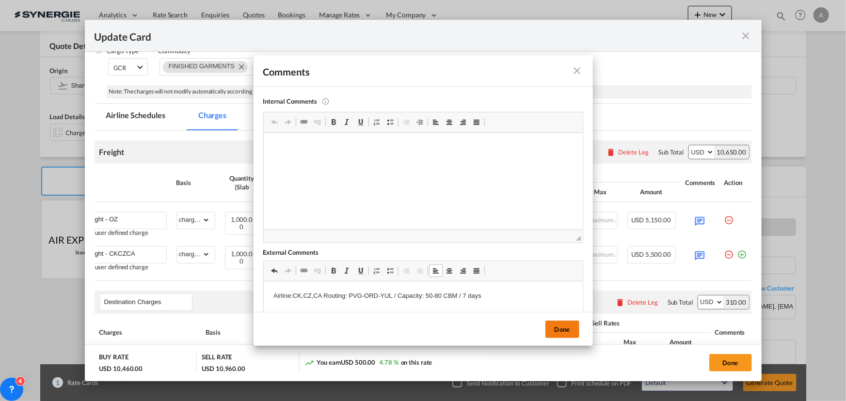
click at [563, 335] on button "Done" at bounding box center [562, 329] width 34 height 17
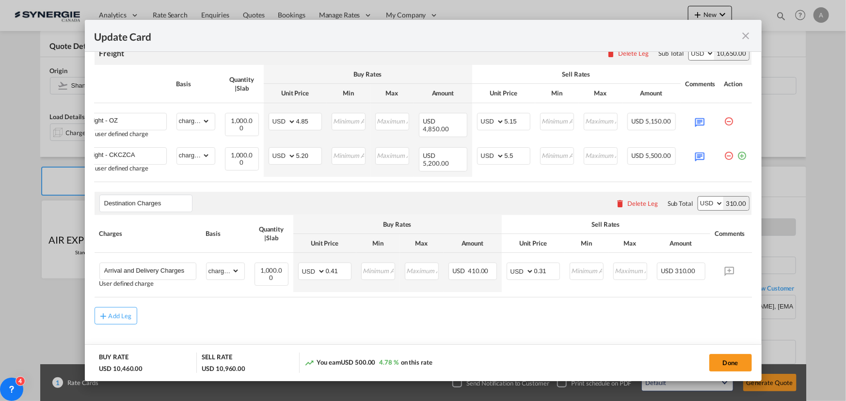
scroll to position [249, 0]
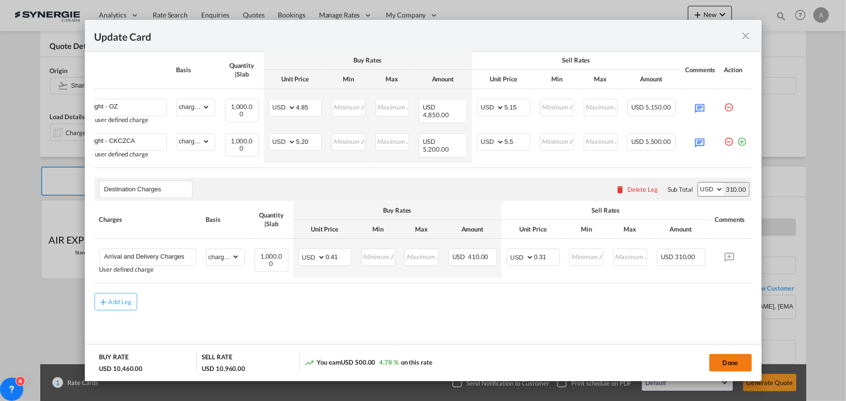
click at [735, 363] on button "Done" at bounding box center [730, 362] width 43 height 17
type input "[DATE]"
type input "5.2"
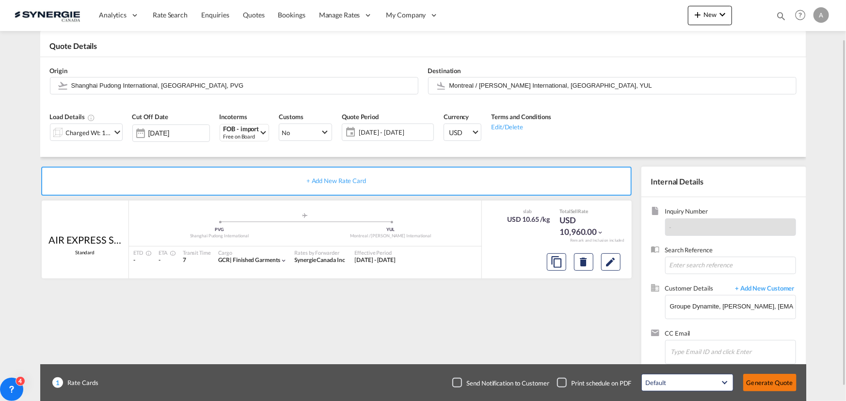
click at [769, 382] on button "Generate Quote" at bounding box center [769, 382] width 53 height 17
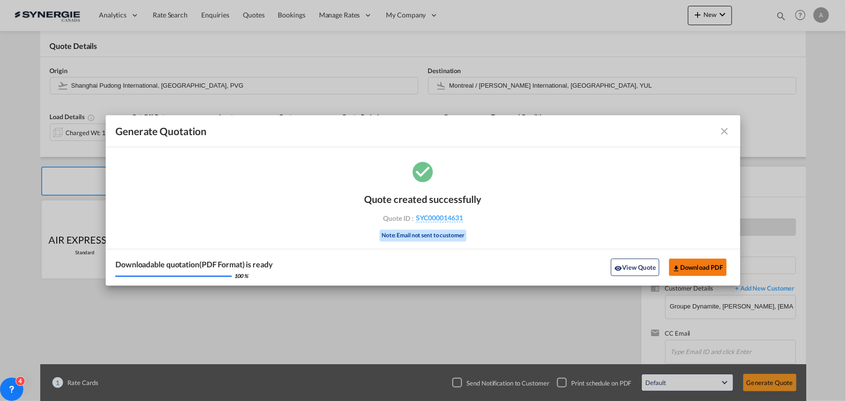
click at [709, 264] on button "Download PDF" at bounding box center [698, 267] width 58 height 17
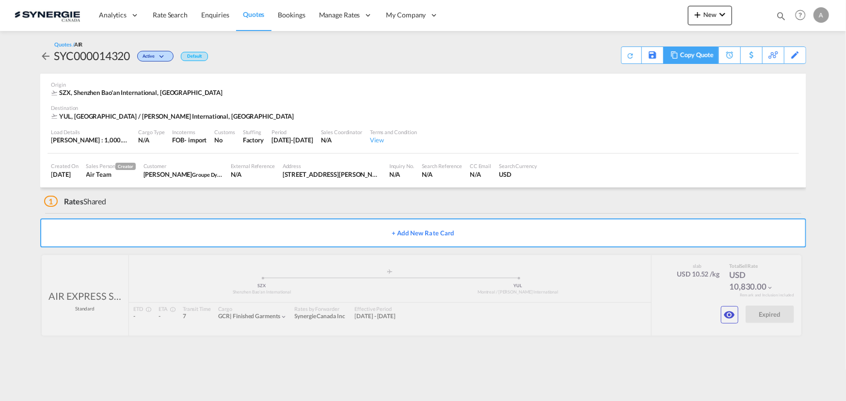
click at [674, 54] on md-icon at bounding box center [674, 54] width 12 height 7
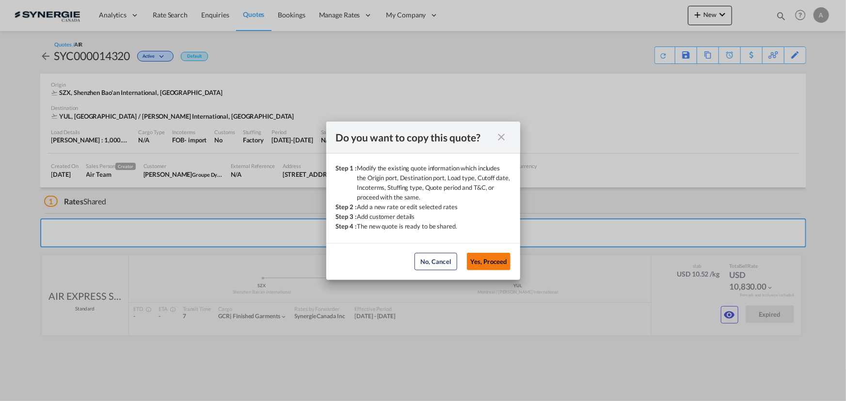
click at [490, 262] on button "Yes, Proceed" at bounding box center [489, 261] width 44 height 17
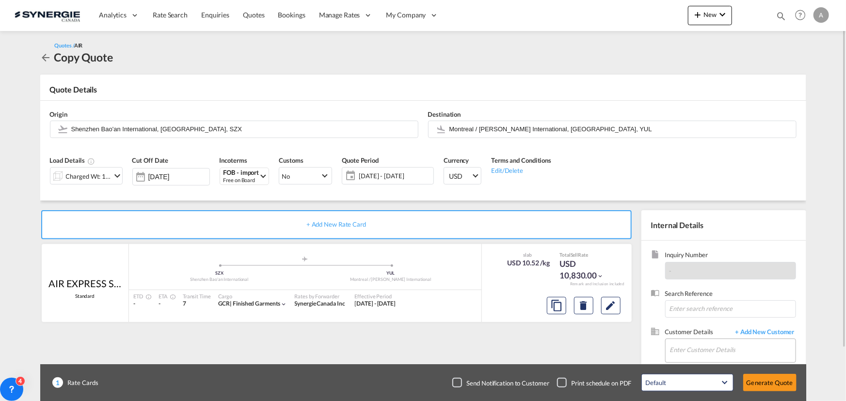
scroll to position [60, 0]
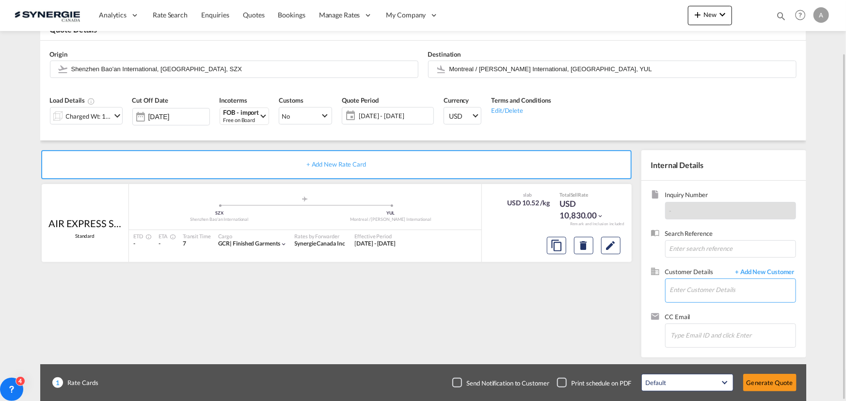
click at [686, 284] on input "Enter Customer Details" at bounding box center [733, 290] width 126 height 22
click at [703, 266] on div "[PERSON_NAME] msutton@ dynamite .ca | Groupe Dynamite" at bounding box center [732, 266] width 126 height 26
type input "Groupe Dynamite, [PERSON_NAME], [EMAIL_ADDRESS][DOMAIN_NAME]"
click at [384, 112] on span "26 Aug - 18 Sep 2025" at bounding box center [395, 115] width 72 height 9
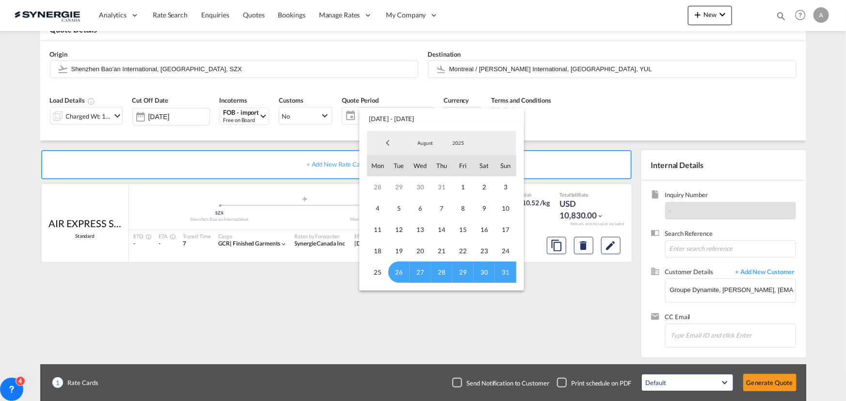
click at [427, 141] on span "August" at bounding box center [425, 143] width 31 height 7
click at [428, 167] on md-option "September" at bounding box center [435, 166] width 66 height 23
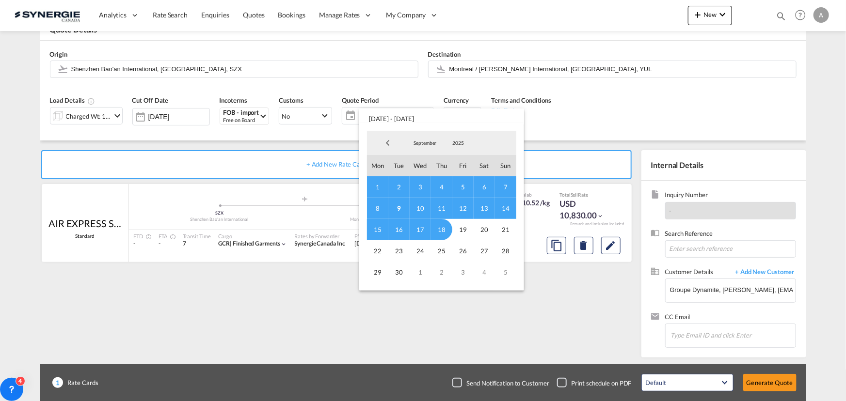
click at [378, 206] on span "8" at bounding box center [377, 208] width 21 height 21
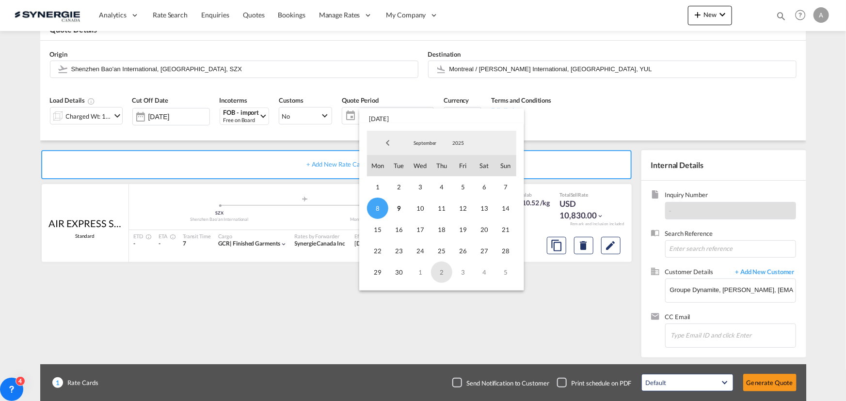
click at [440, 270] on span "2" at bounding box center [441, 272] width 21 height 21
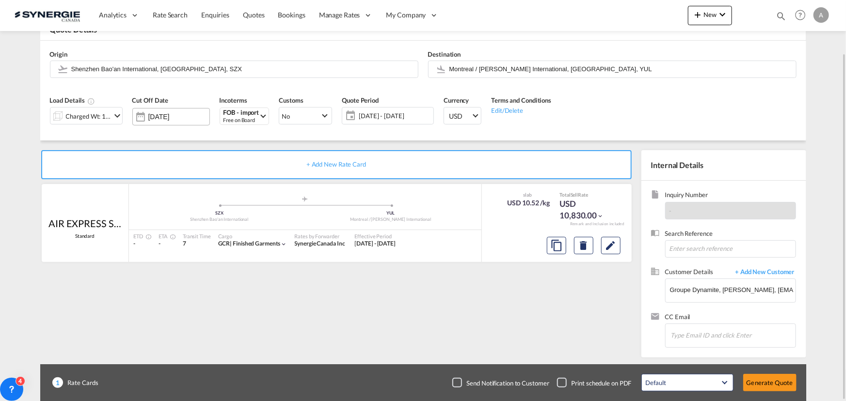
click at [186, 117] on input "[DATE]" at bounding box center [178, 117] width 61 height 8
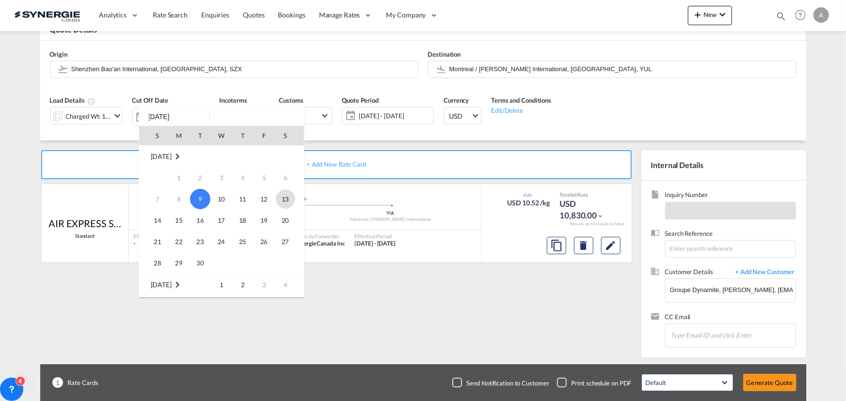
click at [290, 200] on span "13" at bounding box center [285, 199] width 19 height 19
type input "[DATE]"
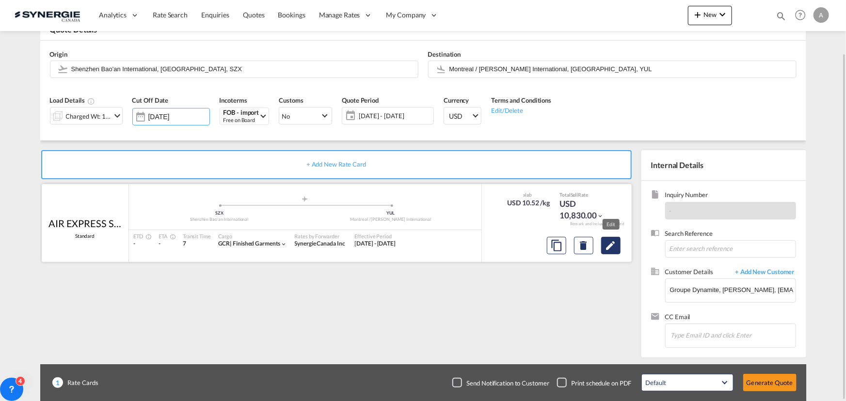
click at [617, 250] on button "Edit" at bounding box center [610, 245] width 19 height 17
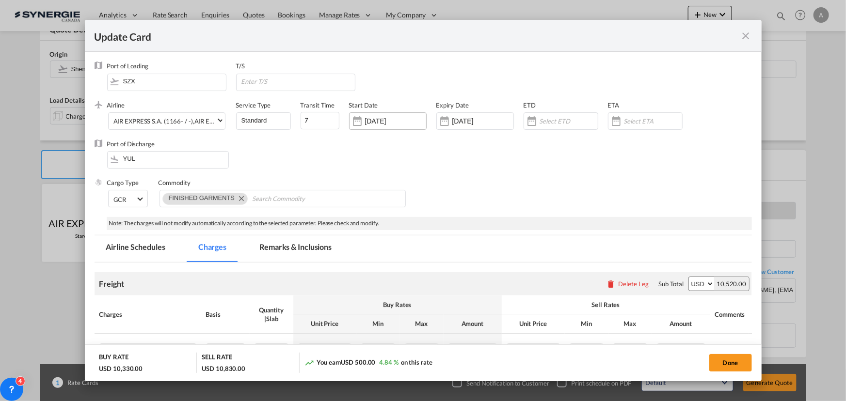
click at [408, 120] on input "26 Aug 2025" at bounding box center [395, 121] width 61 height 8
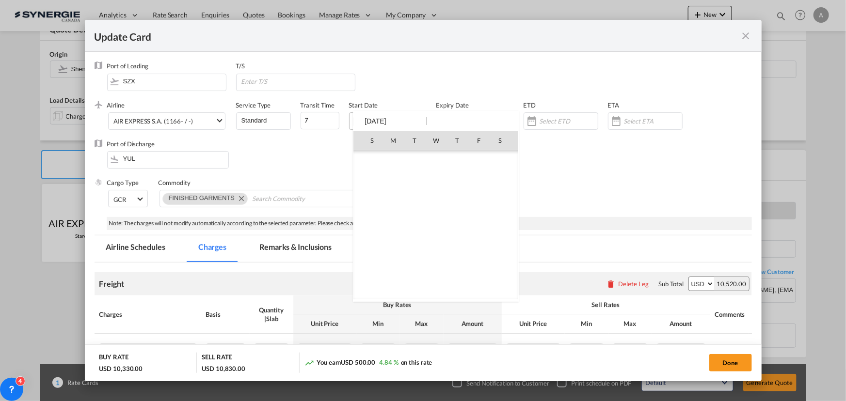
select select "chargeable_weight"
click at [395, 241] on span "8" at bounding box center [392, 244] width 19 height 19
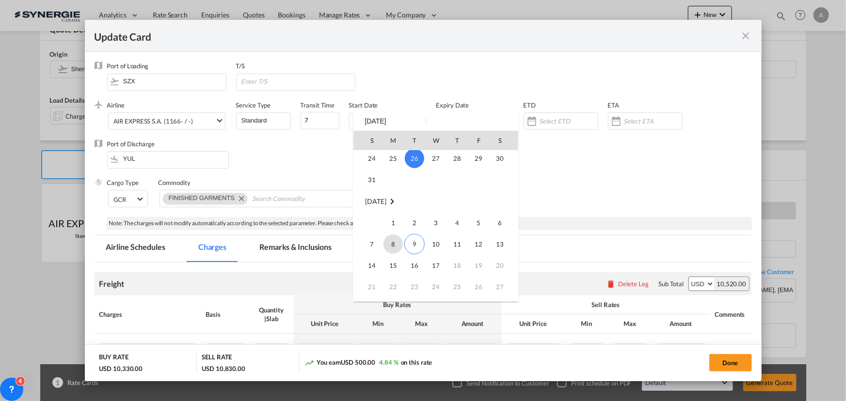
type input "[DATE]"
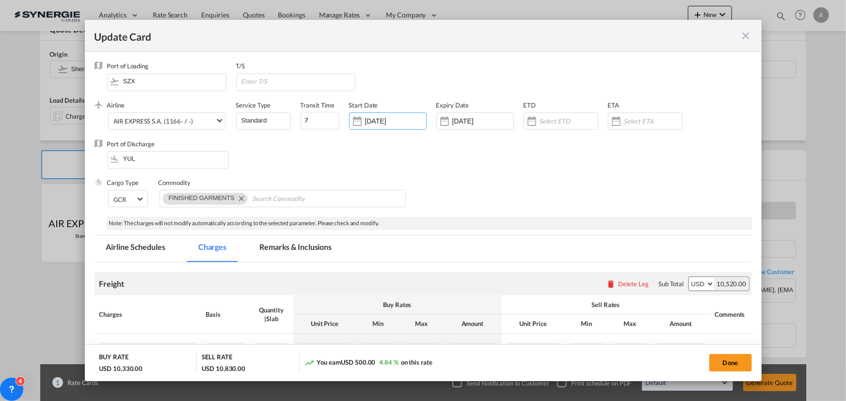
click at [465, 110] on div "Expiry Date 17 Sep 2025" at bounding box center [479, 120] width 87 height 39
click at [467, 116] on div "[DATE]" at bounding box center [475, 120] width 78 height 17
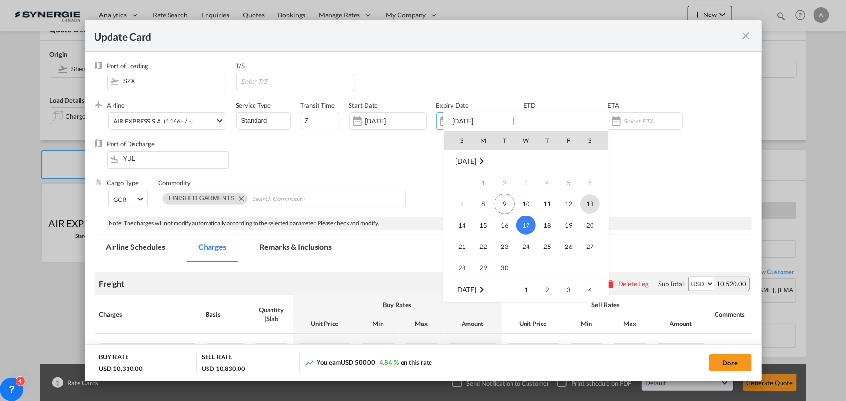
click at [592, 208] on span "13" at bounding box center [589, 203] width 19 height 19
type input "[DATE]"
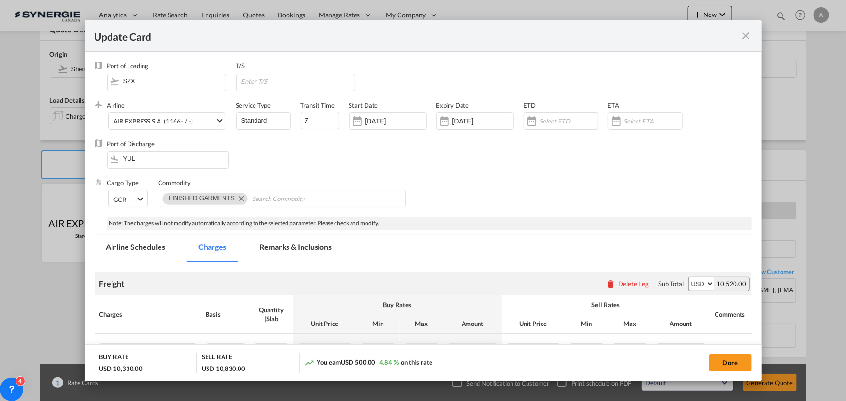
click at [529, 183] on div "Cargo Type GCR FAK GCR GDSM General Cargo Hazardous Cargo Ambient Foodstuff Chi…" at bounding box center [429, 197] width 645 height 39
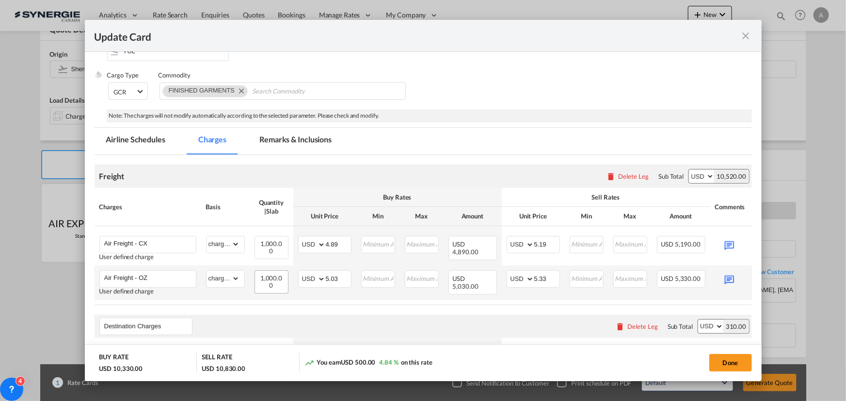
scroll to position [132, 0]
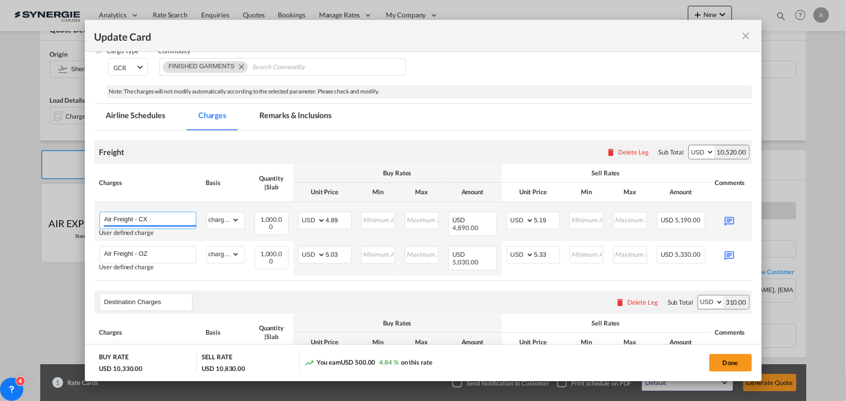
drag, startPoint x: 168, startPoint y: 217, endPoint x: 139, endPoint y: 217, distance: 28.6
click at [139, 217] on input "Air Freight - CX" at bounding box center [150, 219] width 92 height 15
type input "Air Freight - OZ"
click at [171, 188] on th "Charges" at bounding box center [148, 183] width 107 height 38
drag, startPoint x: 348, startPoint y: 220, endPoint x: 326, endPoint y: 216, distance: 21.8
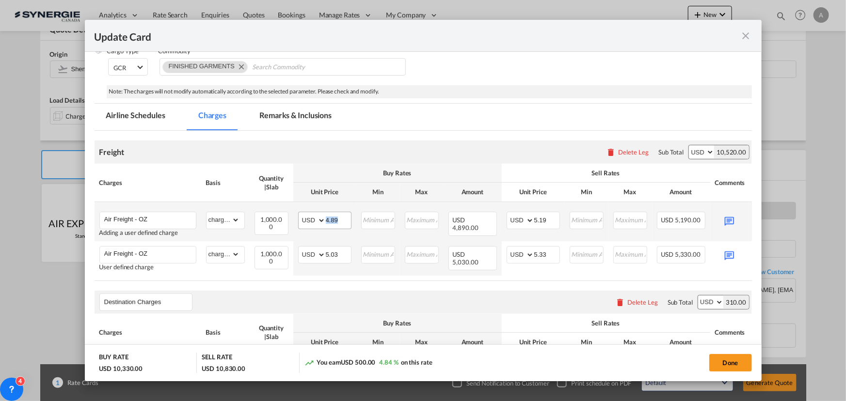
click at [326, 216] on md-input-container "AED AFN ALL AMD ANG AOA ARS AUD AWG AZN BAM BBD BDT BGN BHD BIF BMD BND BOB BRL…" at bounding box center [324, 220] width 53 height 17
click at [344, 216] on input "4.89" at bounding box center [338, 219] width 25 height 15
drag, startPoint x: 341, startPoint y: 219, endPoint x: 320, endPoint y: 219, distance: 20.4
click at [320, 219] on md-input-container "AED AFN ALL AMD ANG AOA ARS AUD AWG AZN BAM BBD BDT BGN BHD BIF BMD BND BOB BRL…" at bounding box center [324, 220] width 53 height 17
type input "4.68"
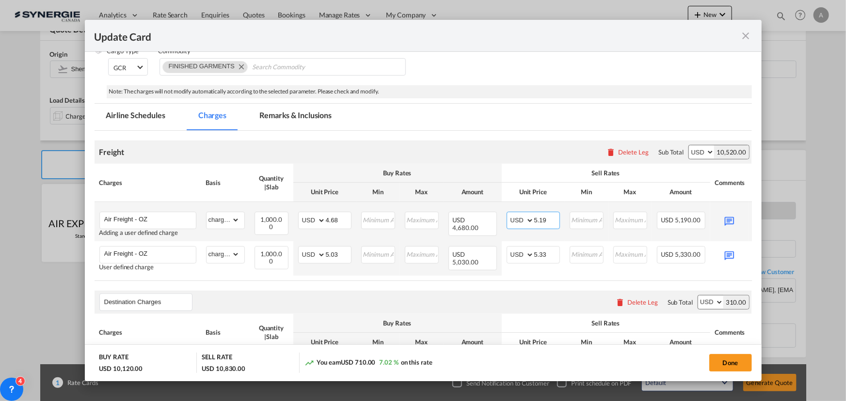
drag, startPoint x: 549, startPoint y: 222, endPoint x: 517, endPoint y: 219, distance: 32.2
click at [517, 219] on md-input-container "AED AFN ALL AMD ANG AOA ARS AUD AWG AZN BAM BBD BDT BGN BHD BIF BMD BND BOB BRL…" at bounding box center [533, 220] width 53 height 17
type input "4.98"
click at [729, 220] on md-icon "Update CardPort of ..." at bounding box center [729, 220] width 17 height 17
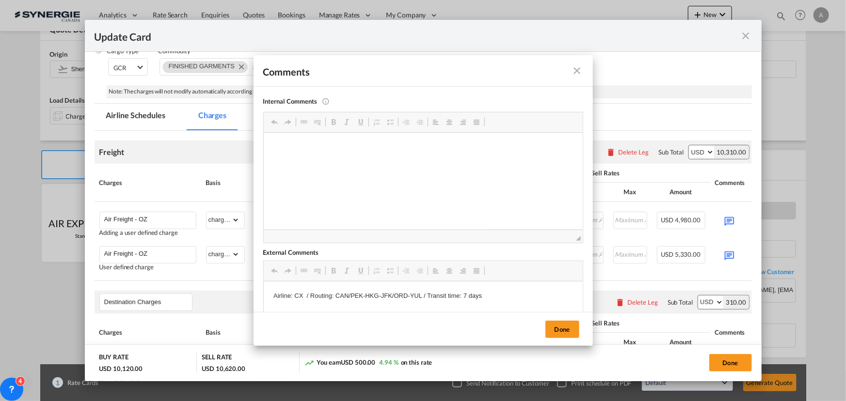
scroll to position [0, 0]
click at [302, 295] on p "Airline: CX / Routing: CAN/PEK-HKG-JFK/ORD-YUL / Transit time: 7 days" at bounding box center [423, 296] width 300 height 10
drag, startPoint x: 417, startPoint y: 295, endPoint x: 334, endPoint y: 295, distance: 82.9
click at [334, 295] on p "Airline: OZ / Routing: CAN/PEK-HKG-JFK/ORD-YUL / Transit time: 7 days" at bounding box center [423, 296] width 300 height 10
click at [557, 330] on button "Done" at bounding box center [562, 329] width 34 height 17
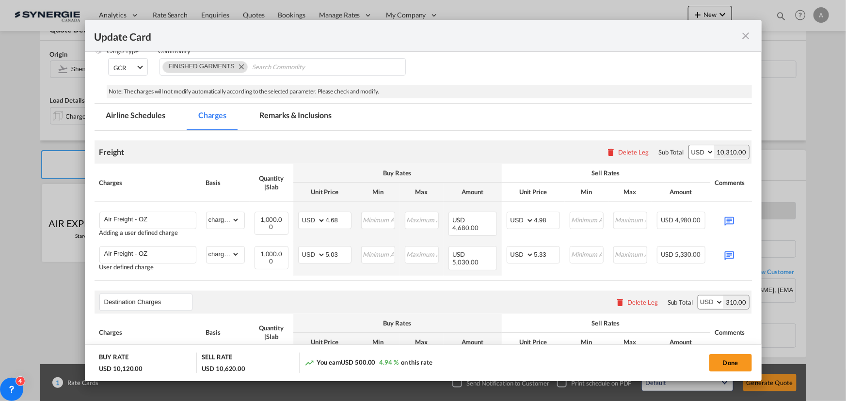
scroll to position [0, 36]
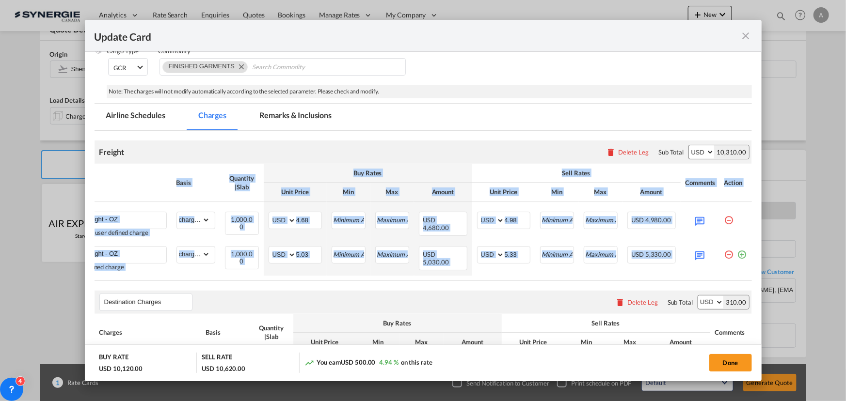
drag, startPoint x: 708, startPoint y: 280, endPoint x: 756, endPoint y: 274, distance: 48.3
click at [756, 275] on md-dialog-content "Port of Loading SZX T/S .a{fill:#aaa8ad;} Airline AIR EXPRESS S.A. (1166- / -) …" at bounding box center [423, 216] width 677 height 329
click at [724, 255] on md-icon "icon-minus-circle-outline red-400-fg pt-7" at bounding box center [729, 251] width 10 height 10
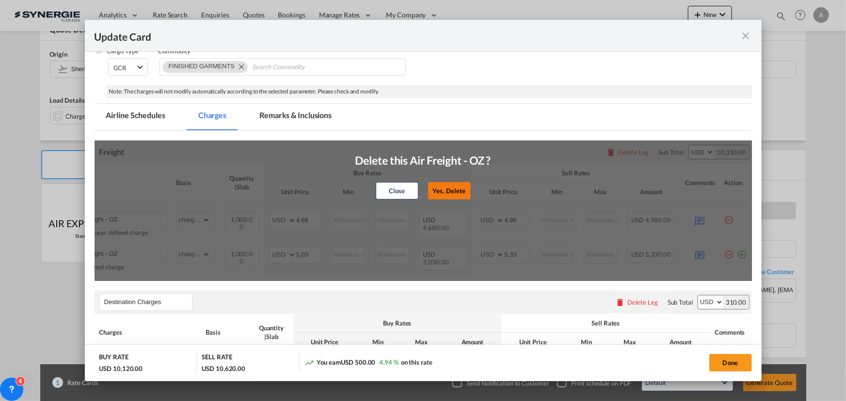
click at [446, 187] on button "Yes, Delete" at bounding box center [449, 190] width 43 height 17
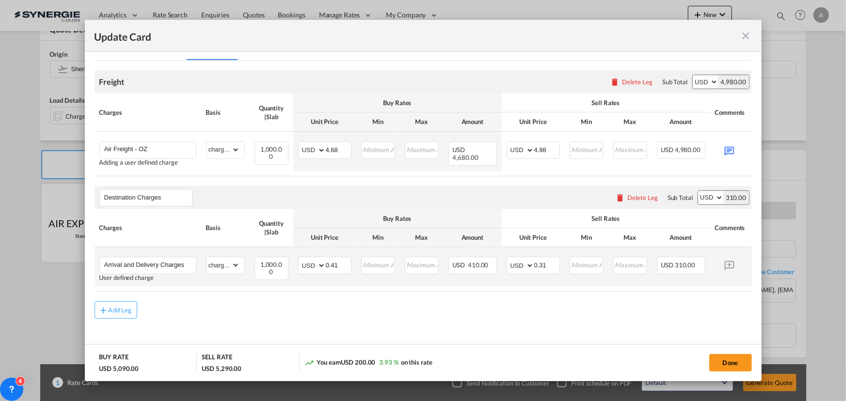
scroll to position [214, 0]
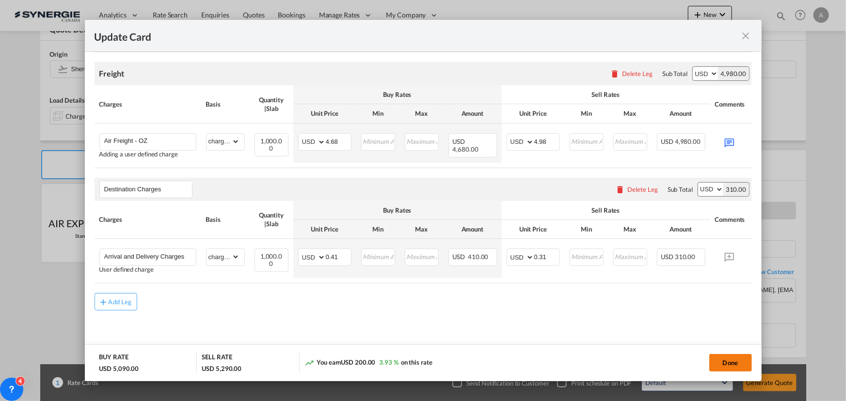
click at [731, 366] on button "Done" at bounding box center [730, 362] width 43 height 17
type input "[DATE]"
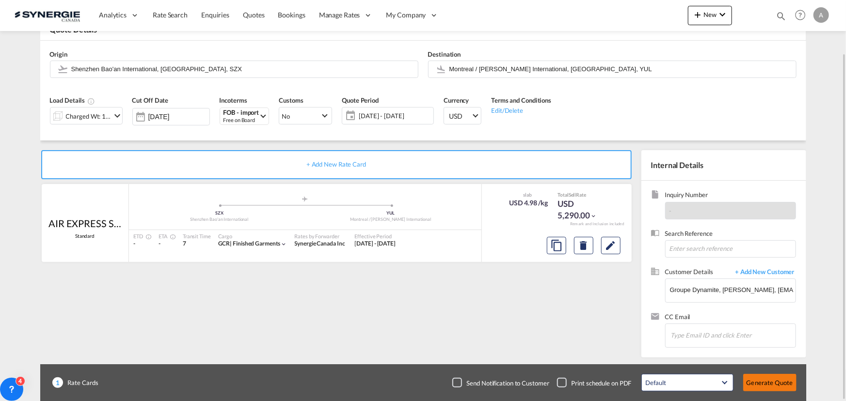
click at [770, 383] on button "Generate Quote" at bounding box center [769, 382] width 53 height 17
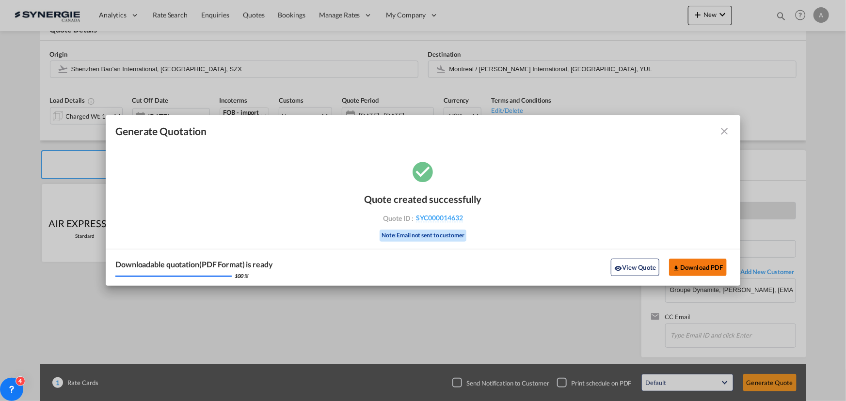
click at [701, 267] on button "Download PDF" at bounding box center [698, 267] width 58 height 17
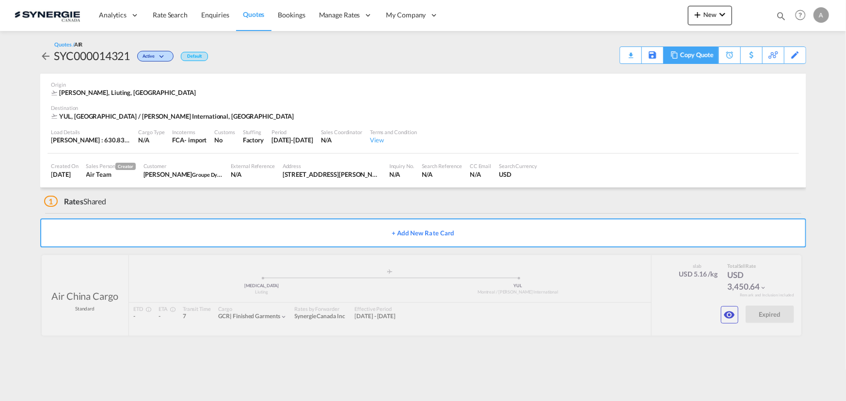
click at [697, 55] on div "Copy Quote" at bounding box center [696, 55] width 33 height 16
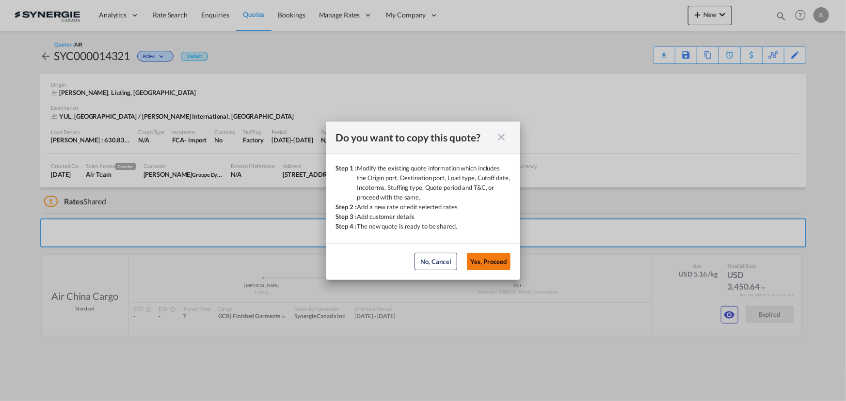
click at [490, 264] on button "Yes, Proceed" at bounding box center [489, 261] width 44 height 17
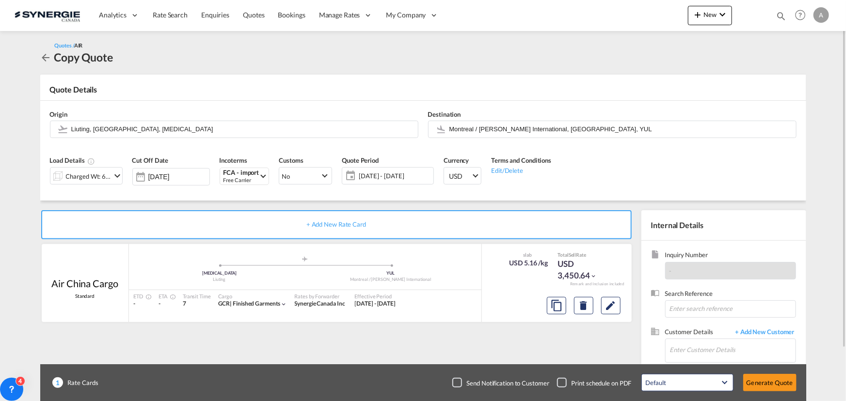
click at [377, 175] on span "[DATE] - [DATE]" at bounding box center [395, 176] width 72 height 9
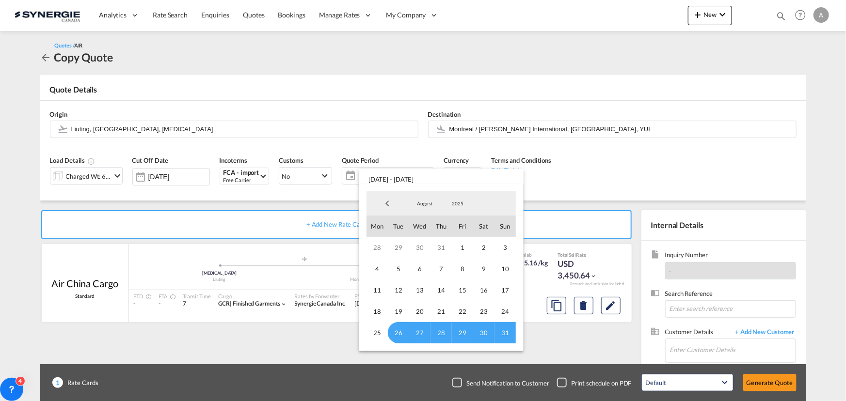
click at [429, 209] on md-select-value "August" at bounding box center [424, 203] width 33 height 15
click at [426, 232] on md-option "September" at bounding box center [434, 227] width 66 height 23
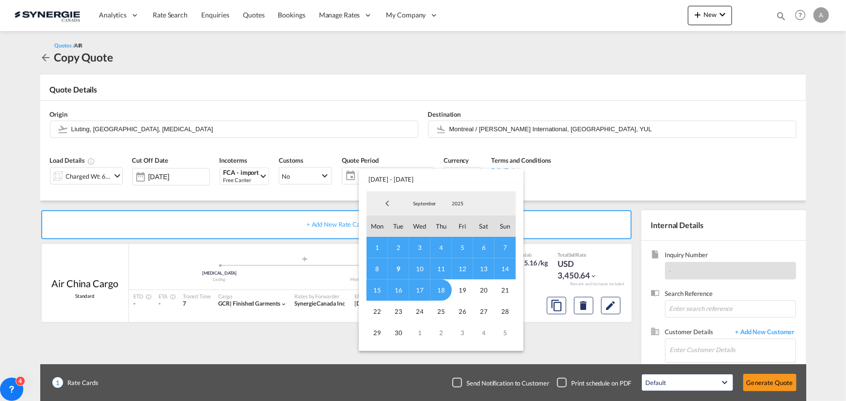
click at [376, 270] on span "8" at bounding box center [376, 268] width 21 height 21
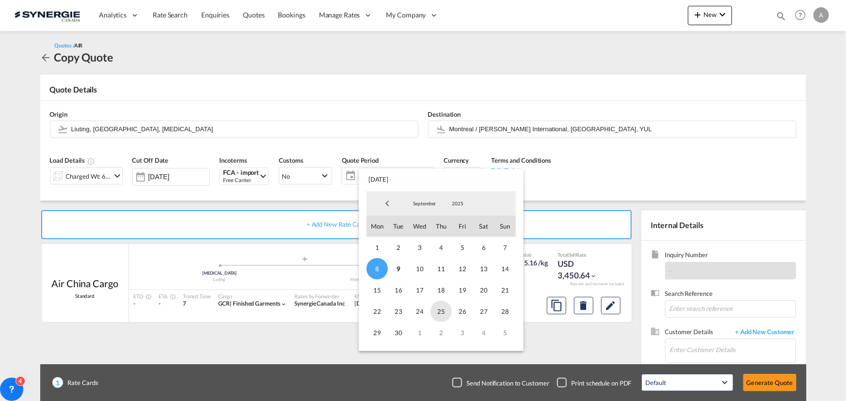
click at [437, 309] on span "25" at bounding box center [440, 311] width 21 height 21
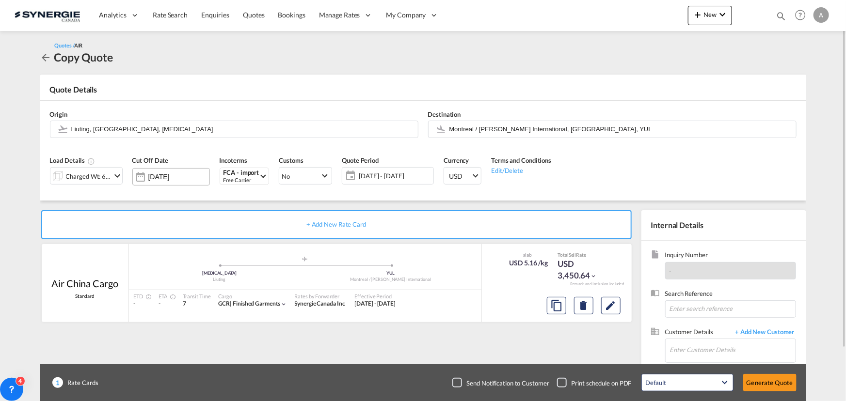
click at [170, 179] on input "[DATE]" at bounding box center [178, 177] width 61 height 8
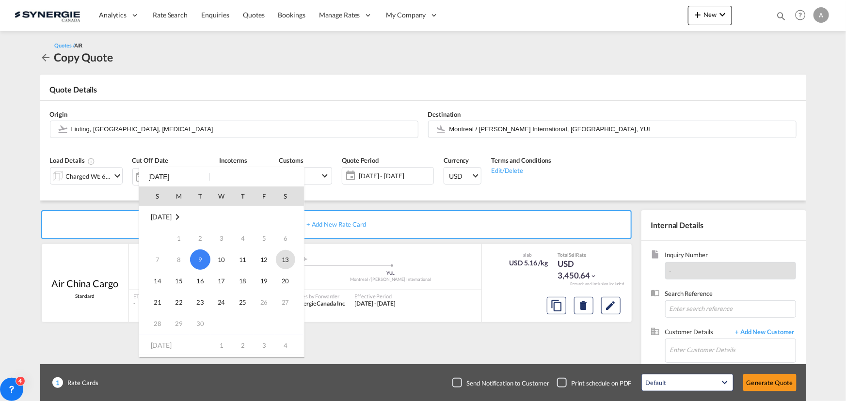
click at [286, 262] on span "13" at bounding box center [285, 259] width 19 height 19
type input "[DATE]"
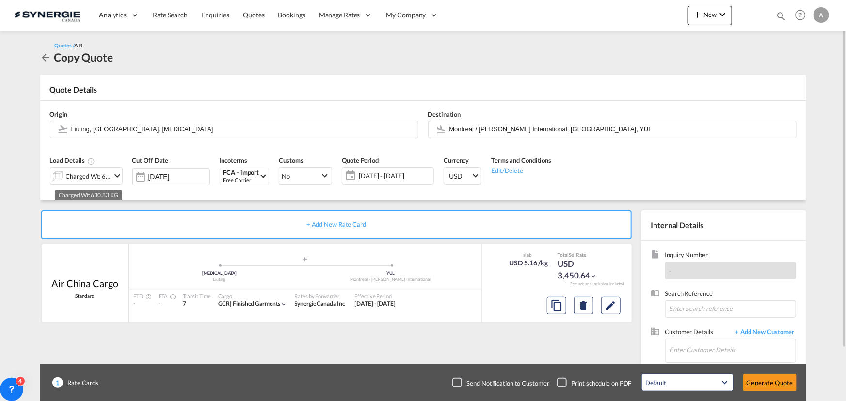
click at [84, 176] on div "Charged Wt: 630.83 KG" at bounding box center [89, 177] width 46 height 14
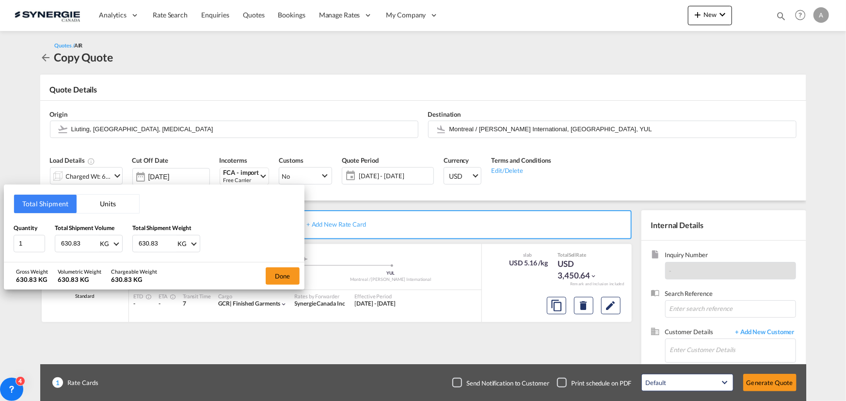
drag, startPoint x: 85, startPoint y: 245, endPoint x: 40, endPoint y: 233, distance: 46.7
click at [42, 236] on div "Quantity 1 Total Shipment Volume 630.83 KG CBM CFT KG LB Total Shipment Weight …" at bounding box center [154, 237] width 281 height 29
type input "444.25"
drag, startPoint x: 169, startPoint y: 243, endPoint x: 87, endPoint y: 236, distance: 81.8
click at [138, 236] on input "629.83" at bounding box center [157, 244] width 39 height 16
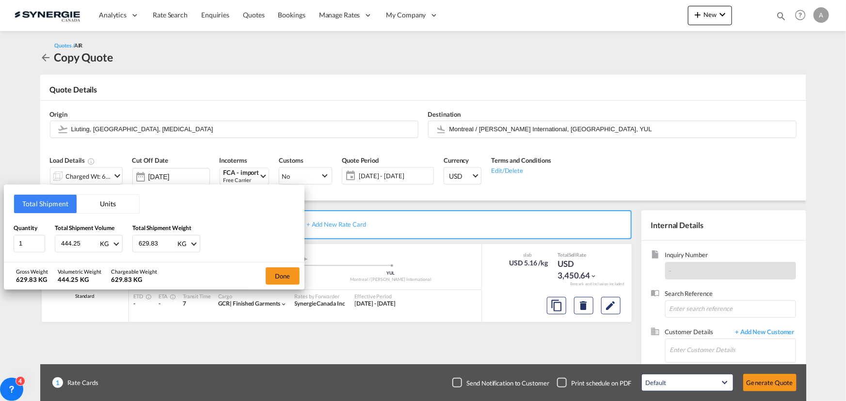
drag, startPoint x: 159, startPoint y: 245, endPoint x: 47, endPoint y: 235, distance: 113.0
click at [47, 235] on div "Quantity 1 Total Shipment Volume 444.25 KG CBM CFT KG LB Total Shipment Weight …" at bounding box center [154, 237] width 281 height 29
type input "444.25"
click at [290, 275] on button "Done" at bounding box center [283, 276] width 34 height 17
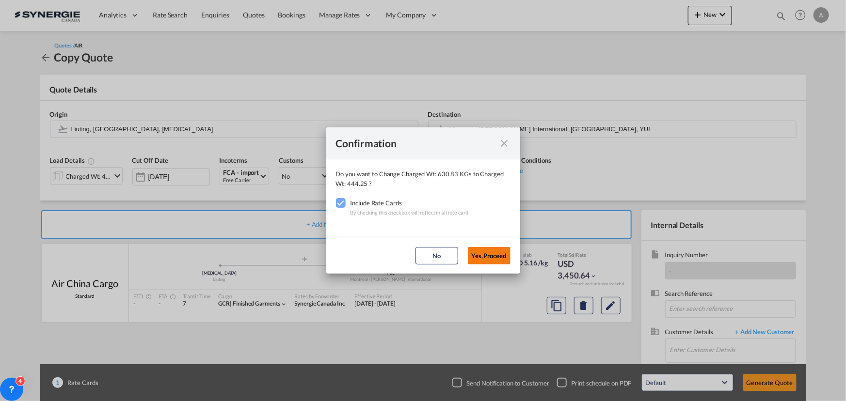
click at [501, 255] on button "Yes,Proceed" at bounding box center [489, 255] width 43 height 17
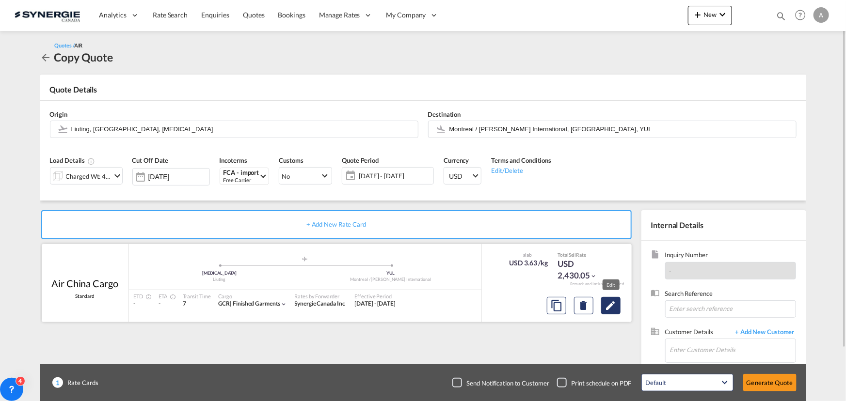
click at [606, 303] on md-icon "Edit" at bounding box center [611, 306] width 12 height 12
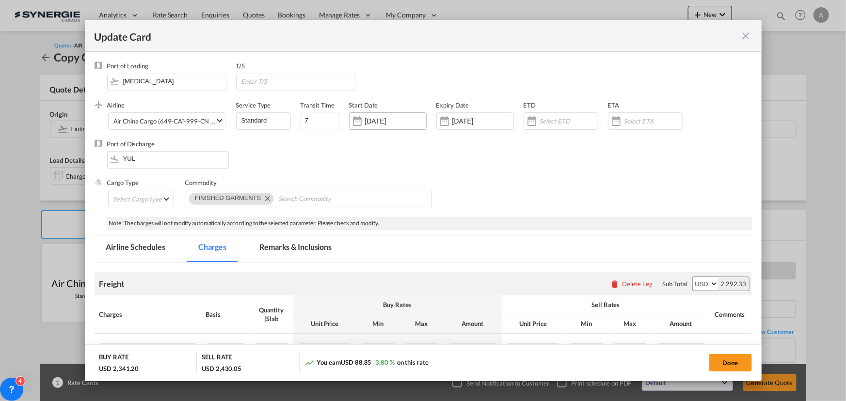
select select "chargeable_weight"
click at [412, 121] on input "[DATE]" at bounding box center [395, 121] width 61 height 8
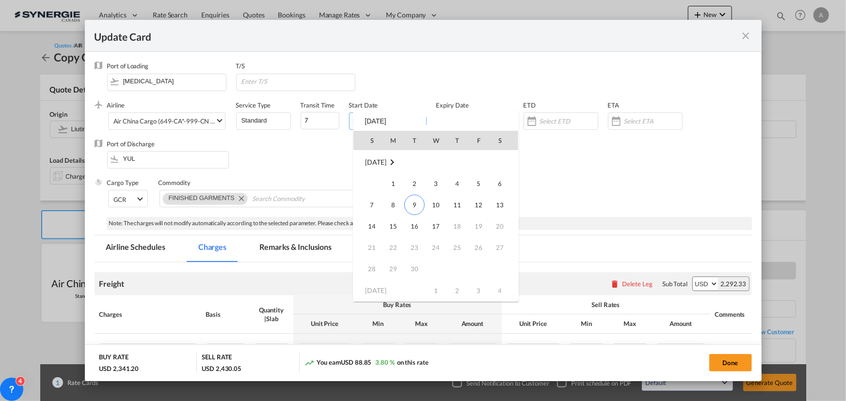
scroll to position [224539, 0]
click at [390, 202] on span "8" at bounding box center [392, 203] width 19 height 19
type input "[DATE]"
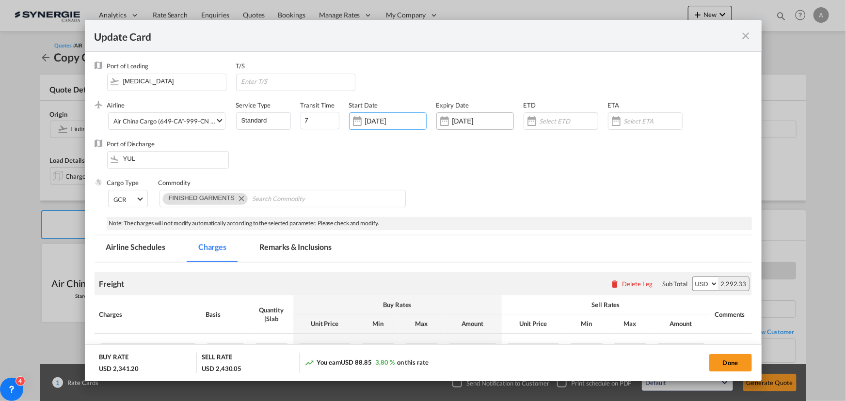
click at [471, 118] on input "[DATE]" at bounding box center [482, 121] width 61 height 8
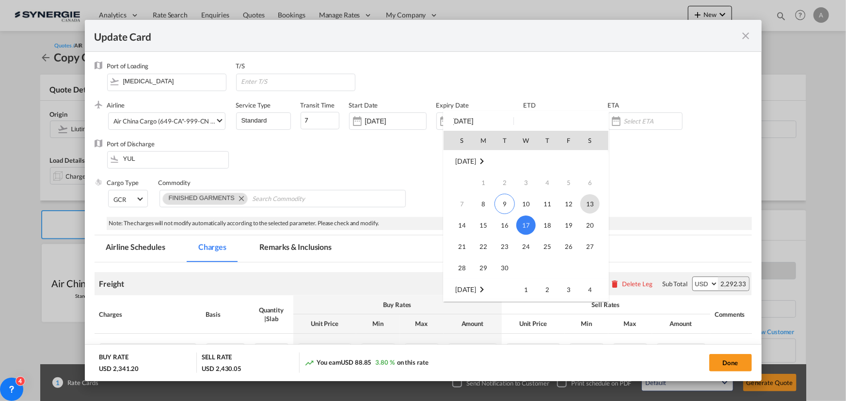
click at [593, 201] on span "13" at bounding box center [589, 203] width 19 height 19
type input "[DATE]"
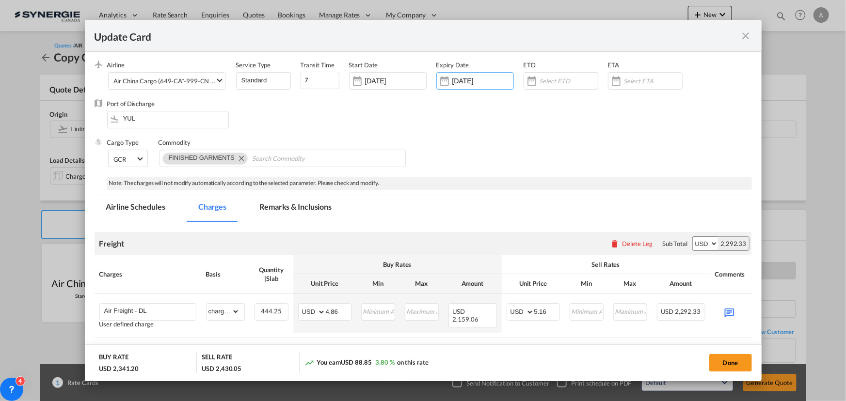
scroll to position [88, 0]
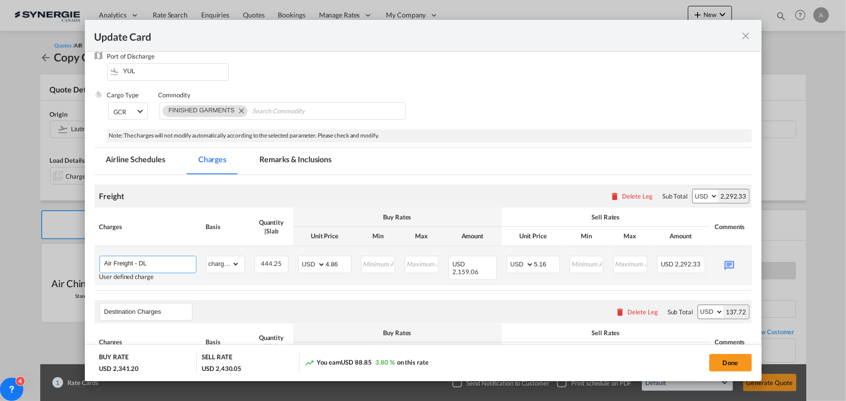
click at [171, 262] on input "Air Freight - DL" at bounding box center [150, 263] width 92 height 15
type input "Air Freight - DL"
click at [284, 265] on div "444.25" at bounding box center [271, 264] width 34 height 17
drag, startPoint x: 340, startPoint y: 265, endPoint x: 293, endPoint y: 260, distance: 47.8
click at [293, 260] on td "AED AFN ALL AMD ANG AOA ARS AUD AWG AZN BAM BBD BDT BGN BHD BIF BMD BND [PERSON…" at bounding box center [324, 265] width 63 height 39
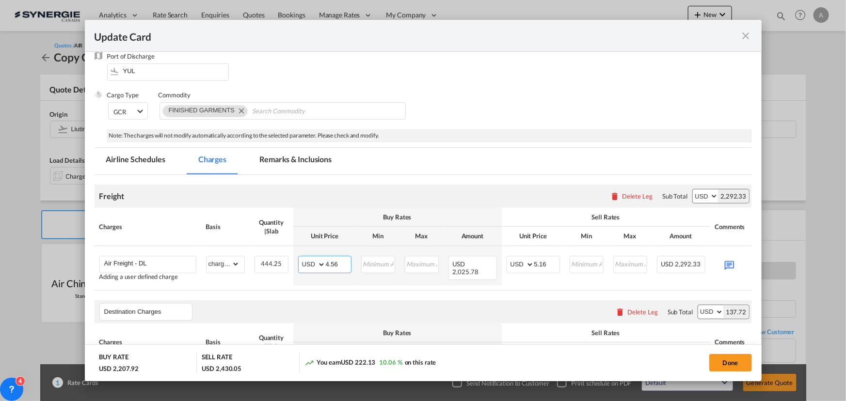
type input "4.56"
drag, startPoint x: 531, startPoint y: 262, endPoint x: 525, endPoint y: 261, distance: 5.8
click at [526, 261] on md-input-container "AED AFN ALL AMD ANG AOA ARS AUD AWG AZN BAM BBD BDT BGN BHD BIF BMD BND [PERSON…" at bounding box center [533, 264] width 53 height 17
type input "4.86"
click at [730, 263] on md-icon "Update CardPort of ..." at bounding box center [729, 264] width 17 height 17
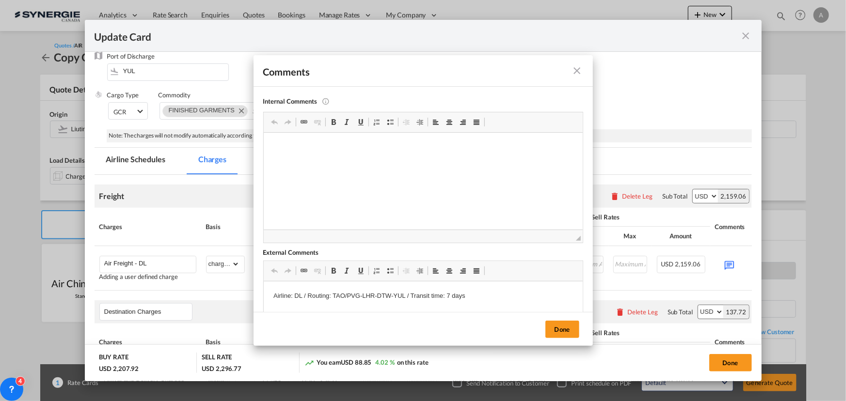
scroll to position [0, 0]
click at [559, 326] on button "Done" at bounding box center [562, 329] width 34 height 17
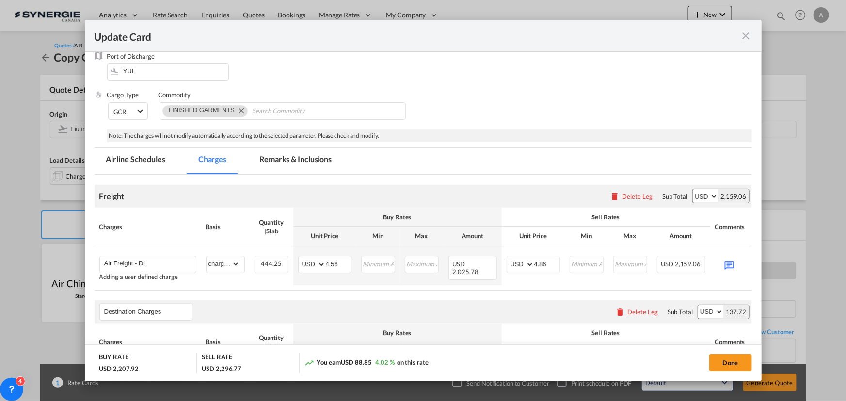
scroll to position [0, 36]
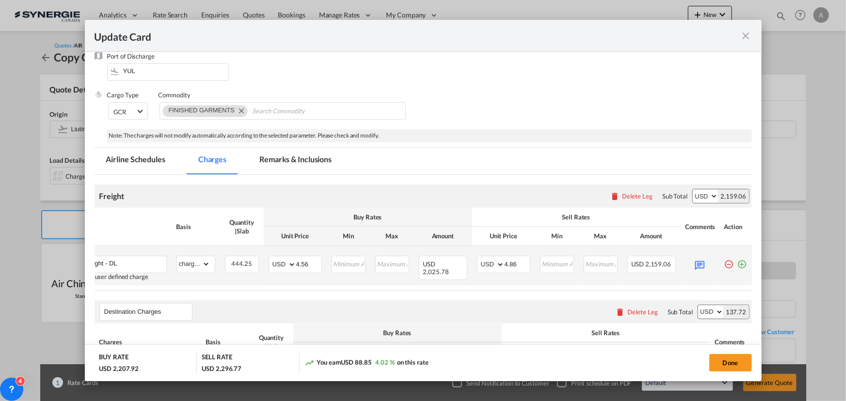
click at [737, 264] on md-icon "icon-plus-circle-outline green-400-fg" at bounding box center [742, 261] width 10 height 10
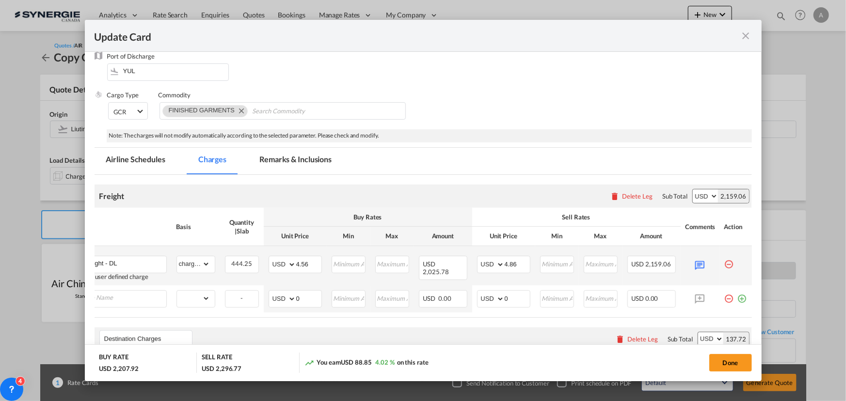
scroll to position [0, 10]
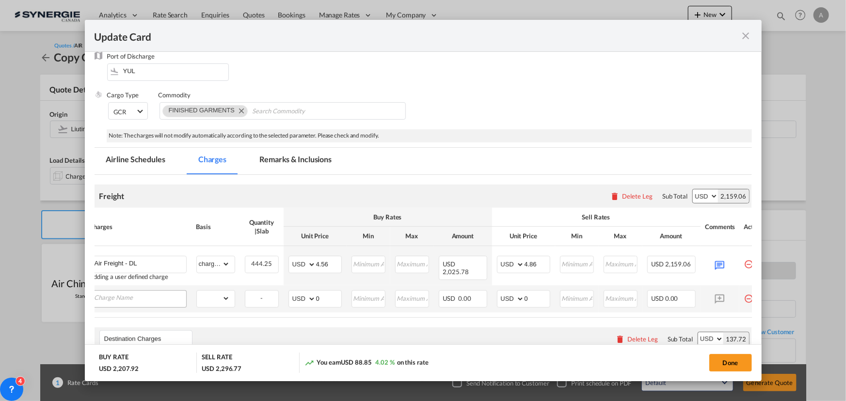
click at [149, 304] on input "Charge Name" at bounding box center [141, 298] width 92 height 15
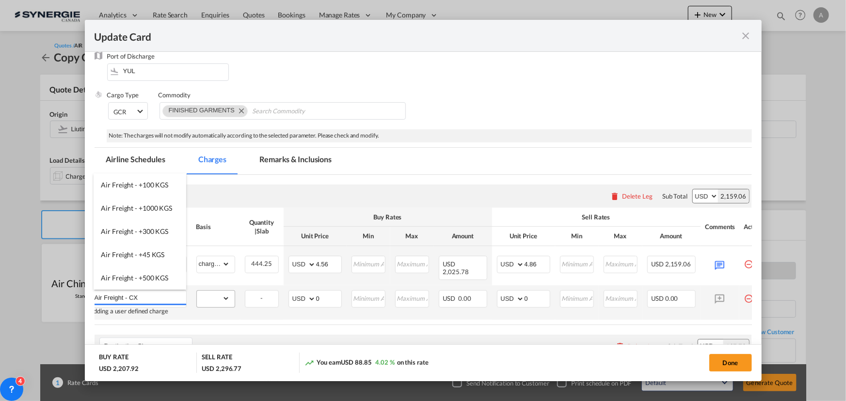
type input "Air Freight - CX"
click at [223, 298] on select "gross_weight volumetric_weight per_shipment per_bl per_km % on air freight per_…" at bounding box center [213, 299] width 33 height 16
select select "chargeable_weight"
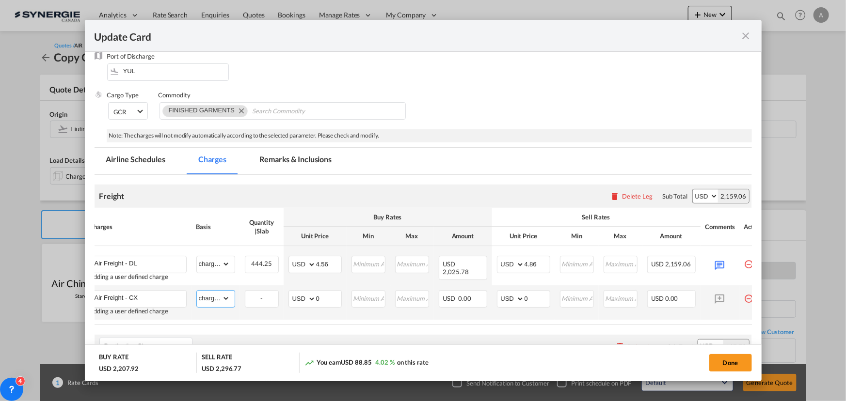
click at [197, 291] on select "gross_weight volumetric_weight per_shipment per_bl per_km % on air freight per_…" at bounding box center [213, 299] width 33 height 16
drag, startPoint x: 327, startPoint y: 297, endPoint x: 293, endPoint y: 292, distance: 33.9
click at [293, 292] on md-input-container "AED AFN ALL AMD ANG AOA ARS AUD AWG AZN BAM BBD BDT BGN BHD BIF BMD BND BOB BRL…" at bounding box center [314, 298] width 53 height 17
type input "4.71"
drag, startPoint x: 536, startPoint y: 294, endPoint x: 504, endPoint y: 292, distance: 32.1
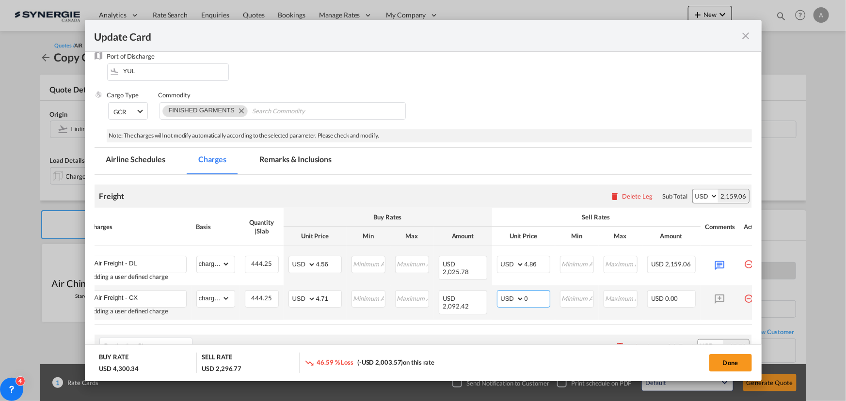
click at [504, 292] on md-input-container "AED AFN ALL AMD ANG AOA ARS AUD AWG AZN BAM BBD BDT BGN BHD BIF BMD BND BOB BRL…" at bounding box center [523, 298] width 53 height 17
click at [535, 296] on input "0" at bounding box center [536, 298] width 25 height 15
click at [507, 297] on md-input-container "AED AFN ALL AMD ANG AOA ARS AUD AWG AZN BAM BBD BDT BGN BHD BIF BMD BND BOB BRL…" at bounding box center [523, 298] width 53 height 17
type input "5.01"
click at [722, 297] on md-icon "Update CardPort of ..." at bounding box center [719, 298] width 17 height 17
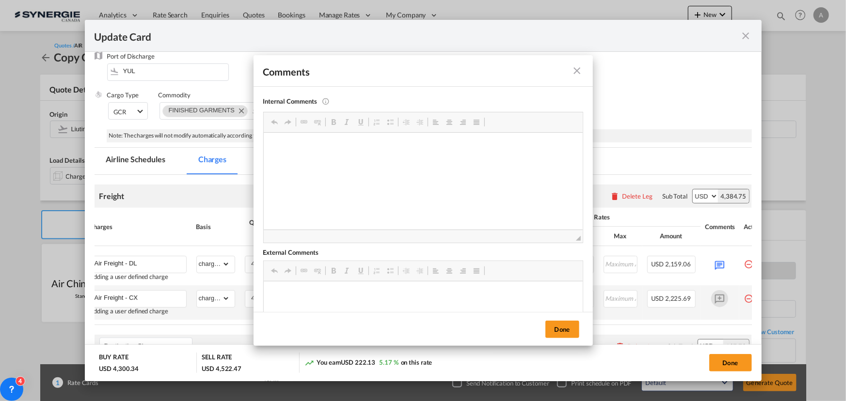
scroll to position [0, 0]
click at [577, 70] on md-icon "icon-close fg-AAA8AD m-0 pointer" at bounding box center [578, 71] width 12 height 12
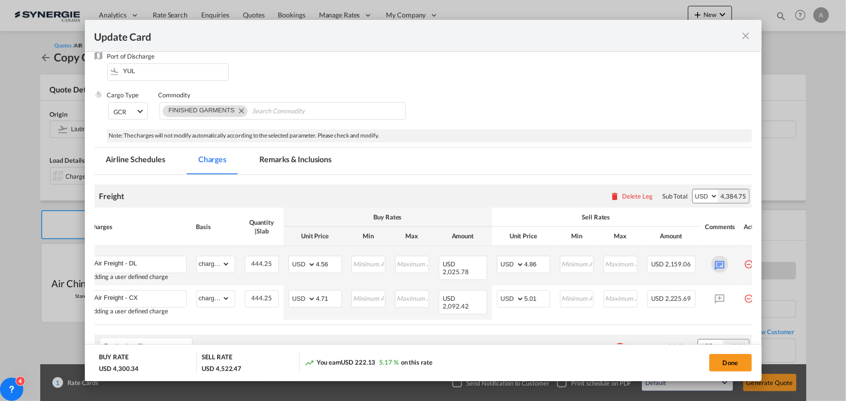
click at [722, 264] on md-icon "Update CardPort of ..." at bounding box center [719, 264] width 17 height 17
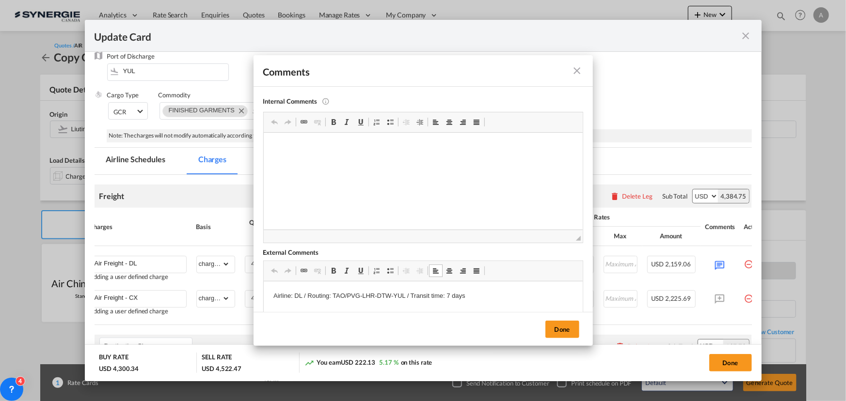
drag, startPoint x: 471, startPoint y: 295, endPoint x: 268, endPoint y: 293, distance: 203.1
drag, startPoint x: 273, startPoint y: 296, endPoint x: 519, endPoint y: 302, distance: 246.3
click at [519, 302] on html "Airline: DL / Routing: TAO/PVG-LHR-DTW-YUL / Transit time: 7 days" at bounding box center [422, 297] width 319 height 30
copy p "Airline: DL / Routing: TAO/PVG-LHR-DTW-YUL / Transit time: 7 days"
click at [565, 328] on button "Done" at bounding box center [562, 329] width 34 height 17
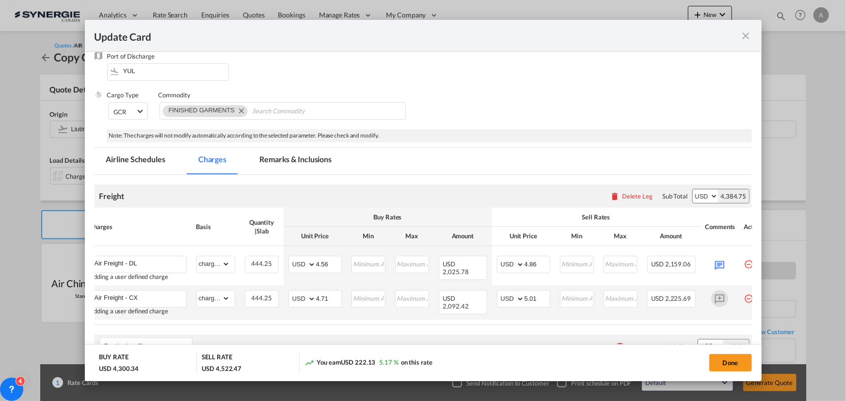
click at [717, 297] on md-icon "Update CardPort of ..." at bounding box center [719, 298] width 17 height 17
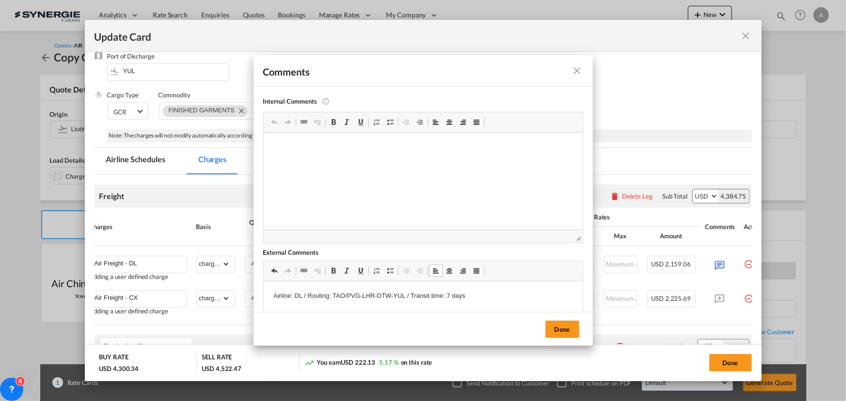
click at [299, 293] on p "Airline: DL / Routing: TAO/PVG-LHR-DTW-YUL / Transit time: 7 days" at bounding box center [423, 296] width 300 height 10
click at [301, 293] on p "Airline: DL / Routing: TAO/PVG-LHR-DTW-YUL / Transit time: 7 days" at bounding box center [423, 296] width 300 height 10
drag, startPoint x: 408, startPoint y: 59, endPoint x: 541, endPoint y: 79, distance: 134.7
click at [545, 67] on div "Comments" at bounding box center [423, 71] width 339 height 32
drag, startPoint x: 404, startPoint y: 298, endPoint x: 334, endPoint y: 298, distance: 69.3
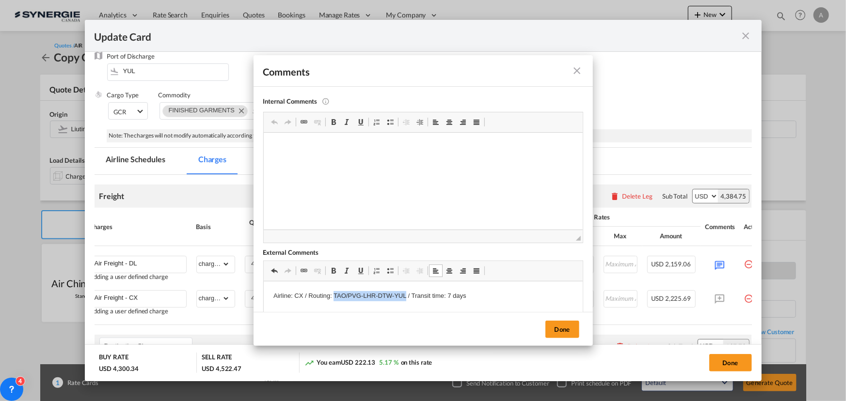
click at [334, 298] on p "Airline: CX / Routing: TAO/PVG-LHR-DTW-YUL / Transit time: 7 days" at bounding box center [423, 296] width 300 height 10
click at [566, 328] on button "Done" at bounding box center [562, 329] width 34 height 17
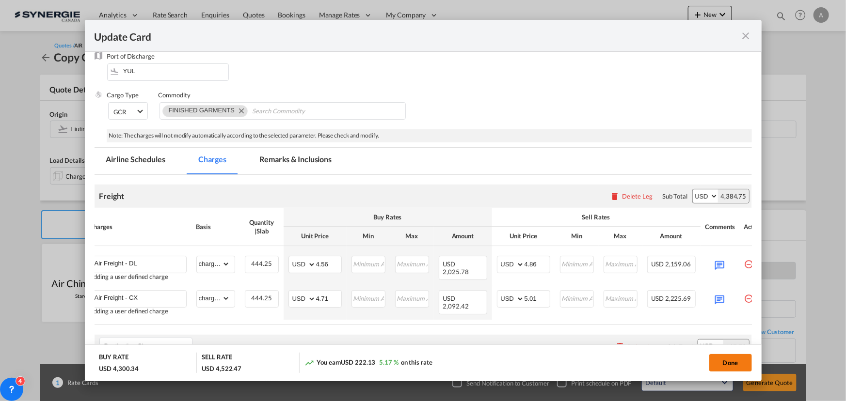
click at [733, 365] on button "Done" at bounding box center [730, 362] width 43 height 17
type input "[DATE]"
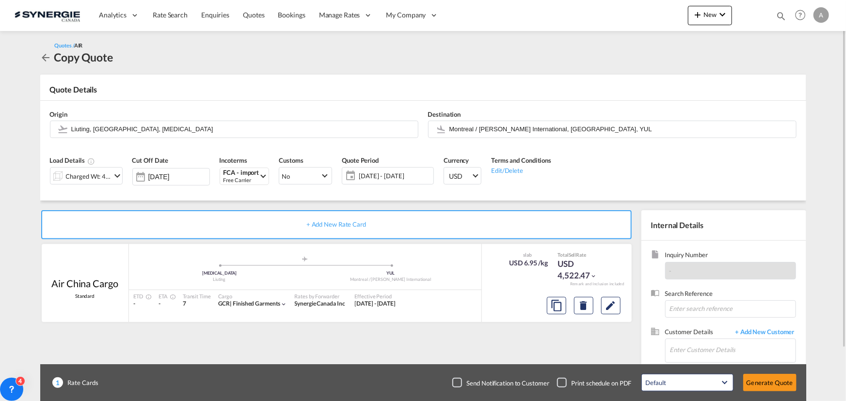
scroll to position [44, 0]
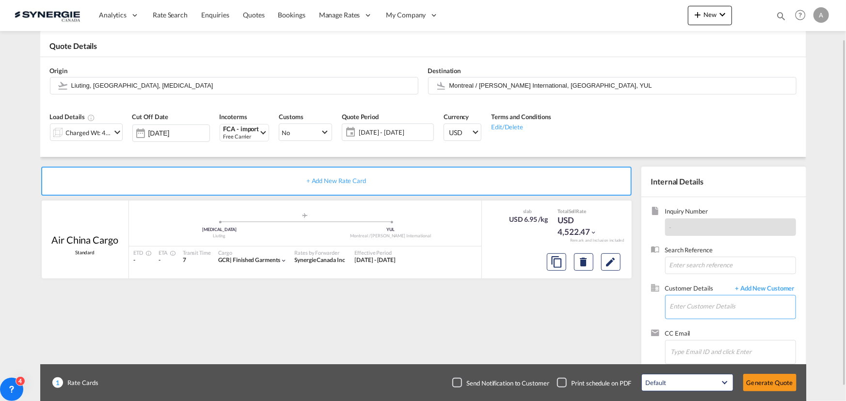
click at [708, 301] on input "Enter Customer Details" at bounding box center [733, 307] width 126 height 22
click at [714, 286] on div "[PERSON_NAME] msutton@ dynamite .ca | Groupe Dynamite" at bounding box center [732, 282] width 126 height 26
type input "Groupe Dynamite, [PERSON_NAME], [EMAIL_ADDRESS][DOMAIN_NAME]"
click at [607, 261] on md-icon "Edit" at bounding box center [611, 262] width 12 height 12
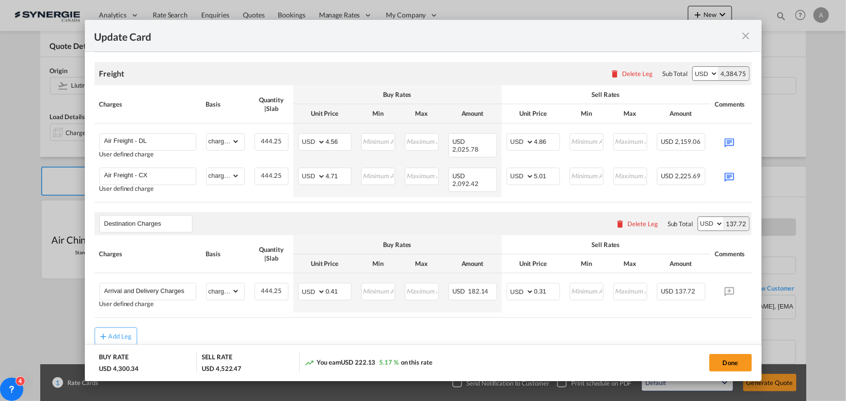
scroll to position [220, 0]
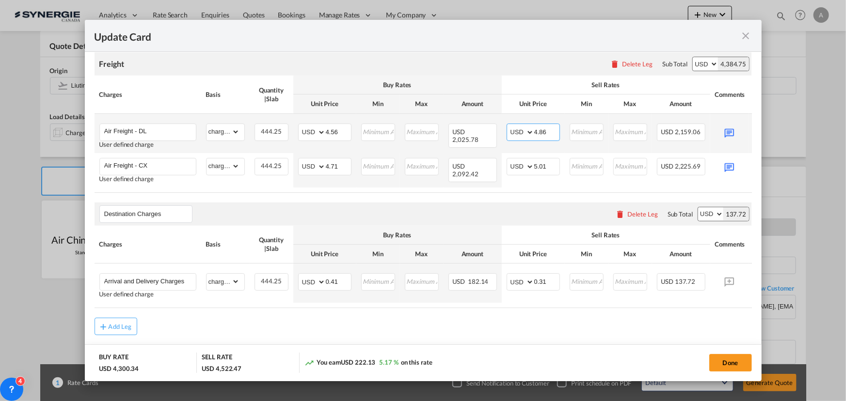
click at [526, 128] on md-input-container "AED AFN ALL AMD ANG AOA ARS AUD AWG AZN BAM BBD BDT BGN BHD BIF BMD BND [PERSON…" at bounding box center [533, 132] width 53 height 17
drag, startPoint x: 338, startPoint y: 133, endPoint x: 296, endPoint y: 128, distance: 42.9
click at [296, 128] on td "AED AFN ALL AMD ANG AOA ARS AUD AWG AZN BAM BBD BDT BGN BHD BIF BMD BND [PERSON…" at bounding box center [324, 133] width 63 height 39
type input "5.16"
click at [547, 132] on input "4.86" at bounding box center [546, 131] width 25 height 15
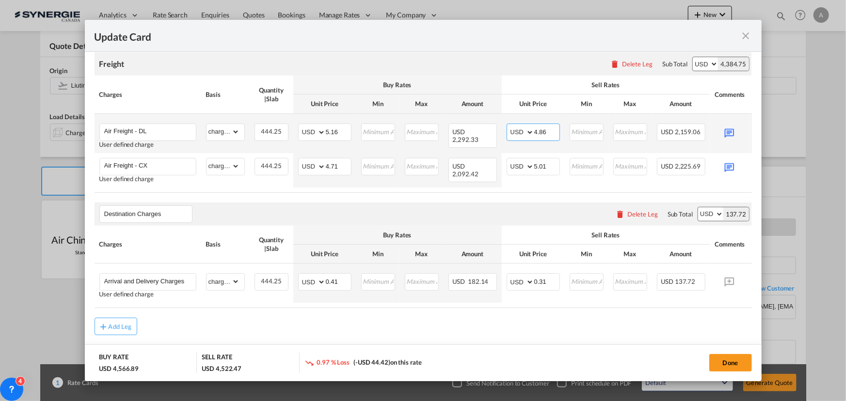
drag, startPoint x: 548, startPoint y: 130, endPoint x: 511, endPoint y: 130, distance: 36.8
click at [511, 130] on md-input-container "AED AFN ALL AMD ANG AOA ARS AUD AWG AZN BAM BBD BDT BGN BHD BIF BMD BND [PERSON…" at bounding box center [533, 132] width 53 height 17
type input "5.46"
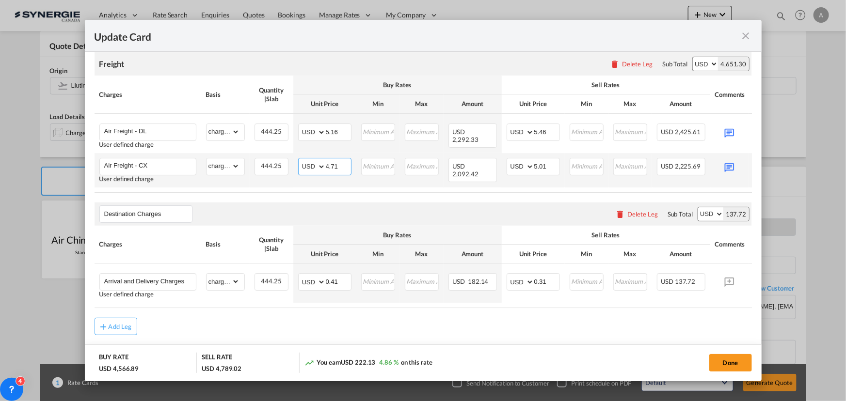
drag, startPoint x: 344, startPoint y: 166, endPoint x: 308, endPoint y: 166, distance: 35.9
click at [308, 166] on md-input-container "AED AFN ALL AMD ANG AOA ARS AUD AWG AZN BAM BBD BDT BGN BHD BIF BMD BND [PERSON…" at bounding box center [324, 166] width 53 height 17
type input "5.31"
drag, startPoint x: 545, startPoint y: 164, endPoint x: 470, endPoint y: 161, distance: 75.7
click at [470, 161] on tr "Air Freight - CX User defined charge Please Enter Already Exists gross_weight v…" at bounding box center [438, 170] width 687 height 34
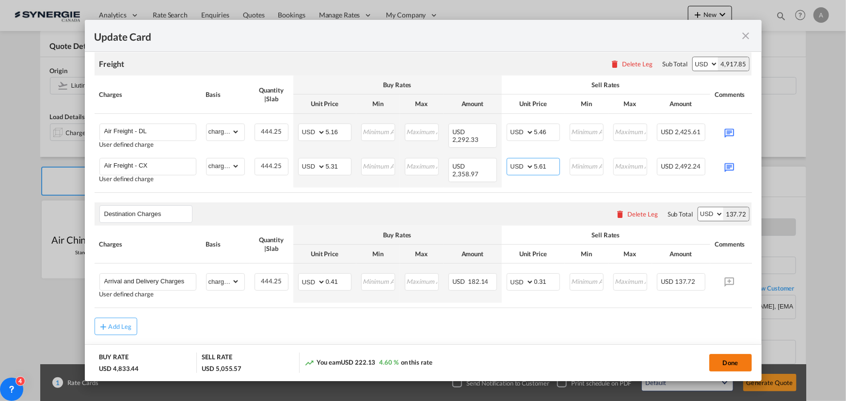
type input "5.61"
click at [733, 359] on button "Done" at bounding box center [730, 362] width 43 height 17
type input "[DATE]"
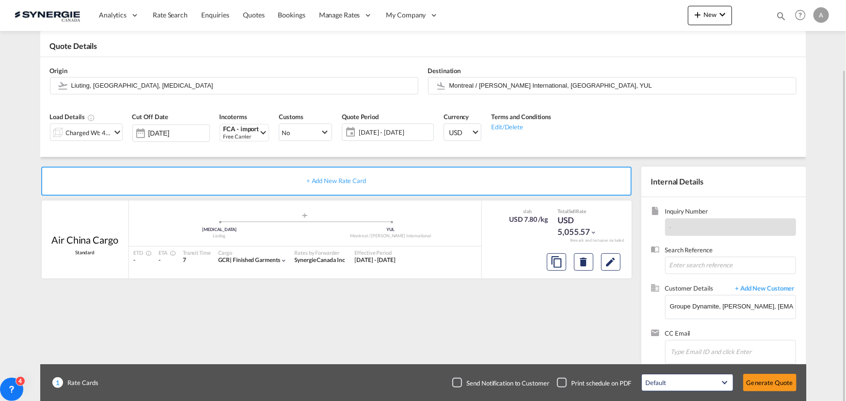
scroll to position [60, 0]
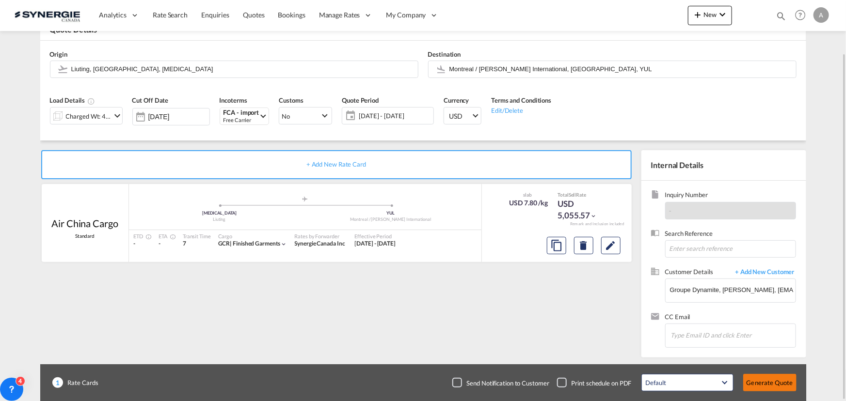
click at [771, 380] on button "Generate Quote" at bounding box center [769, 382] width 53 height 17
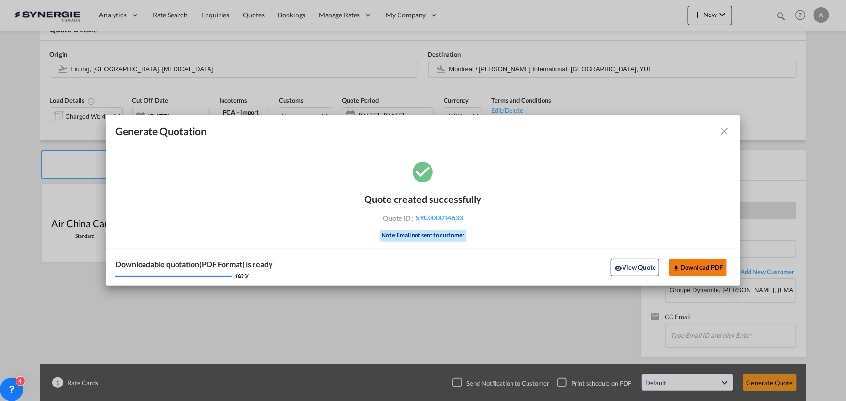
click at [697, 270] on button "Download PDF" at bounding box center [698, 267] width 58 height 17
click at [724, 132] on md-icon "icon-close fg-AAA8AD cursor m-0" at bounding box center [725, 132] width 12 height 12
